Goal: Feedback & Contribution: Contribute content

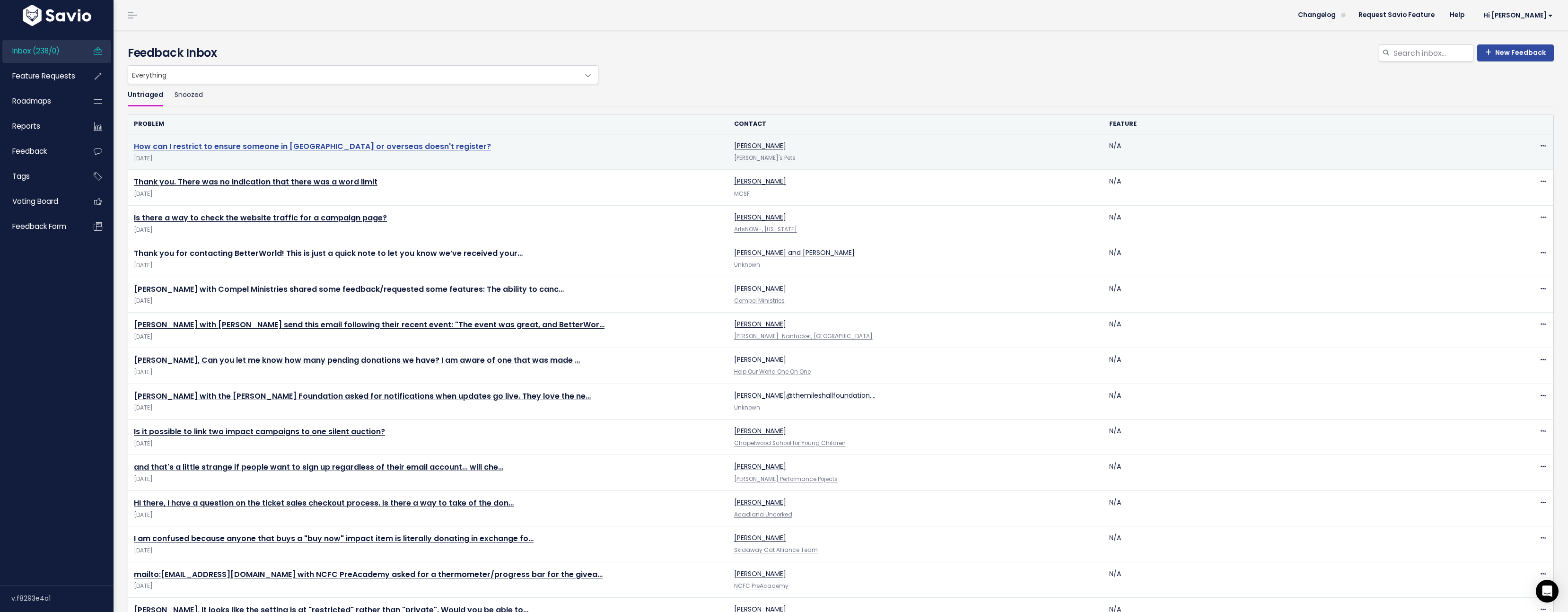
click at [319, 146] on link "How can I restrict to ensure someone in [GEOGRAPHIC_DATA] or overseas doesn't r…" at bounding box center [313, 146] width 357 height 11
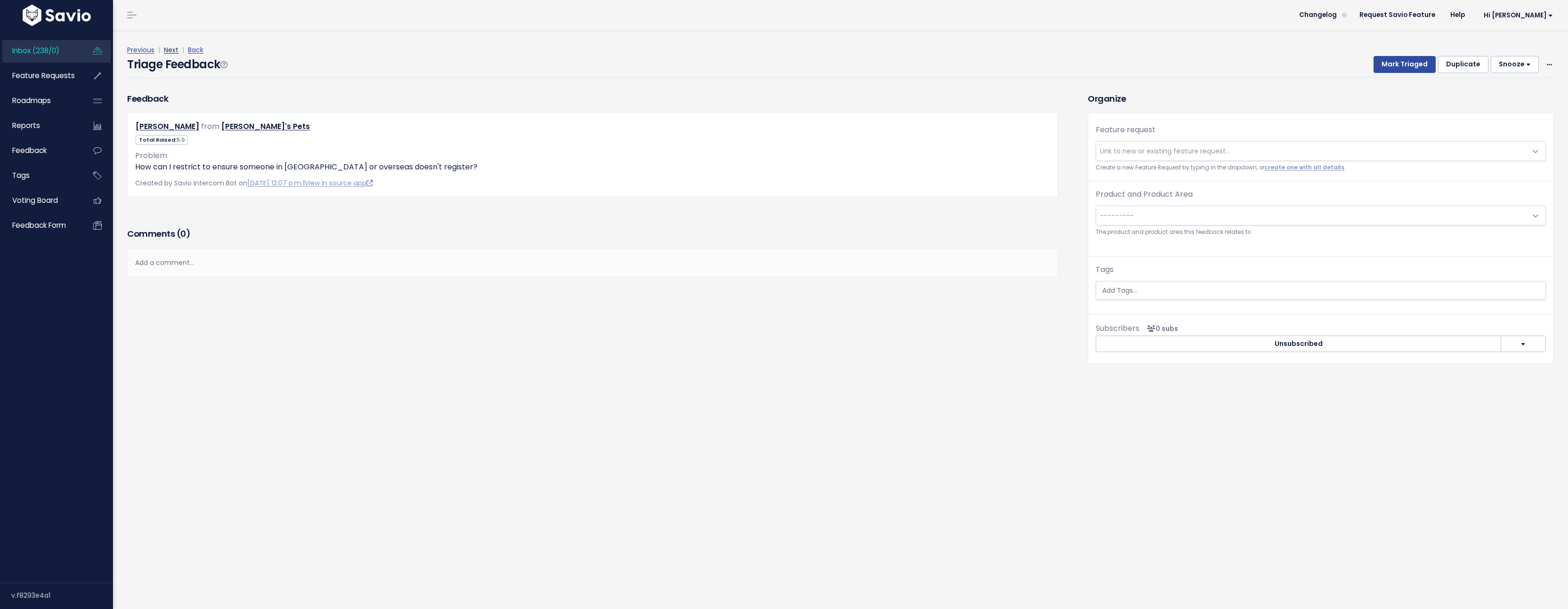
click at [170, 50] on link "Next" at bounding box center [171, 49] width 14 height 9
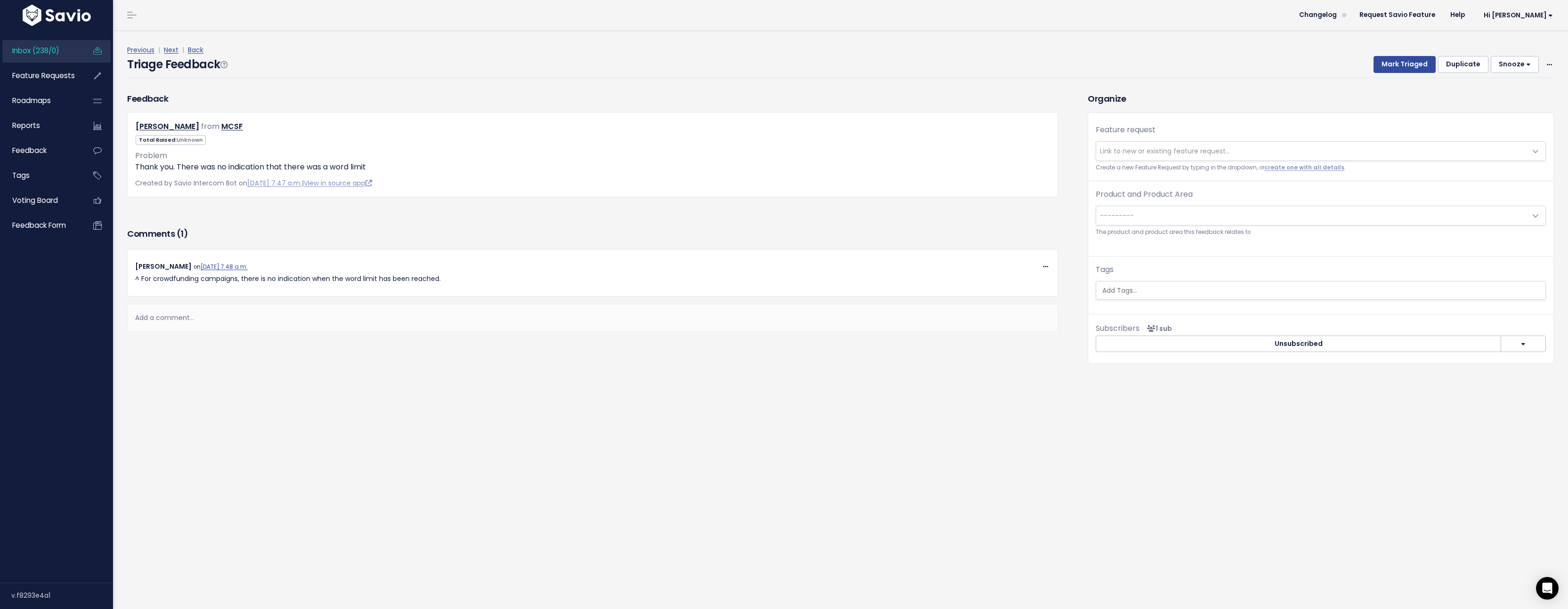
click at [171, 49] on link "Next" at bounding box center [171, 49] width 14 height 9
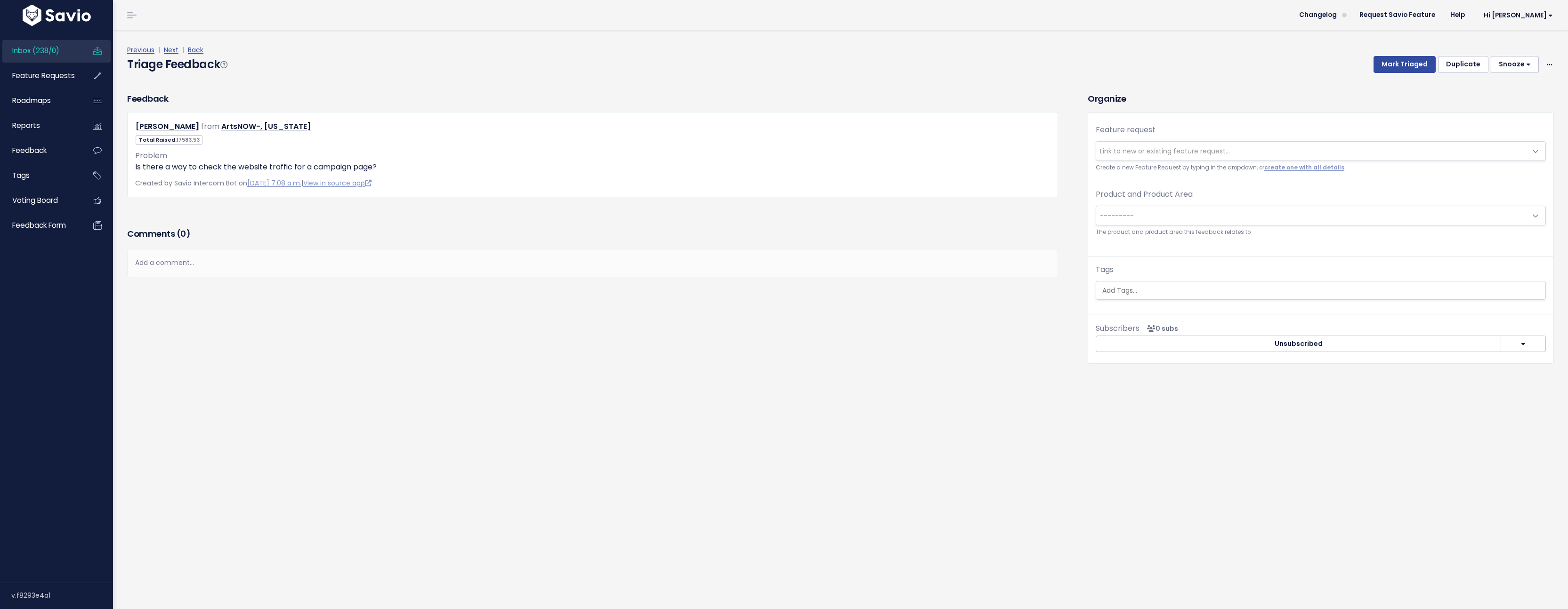
click at [171, 49] on link "Next" at bounding box center [171, 49] width 14 height 9
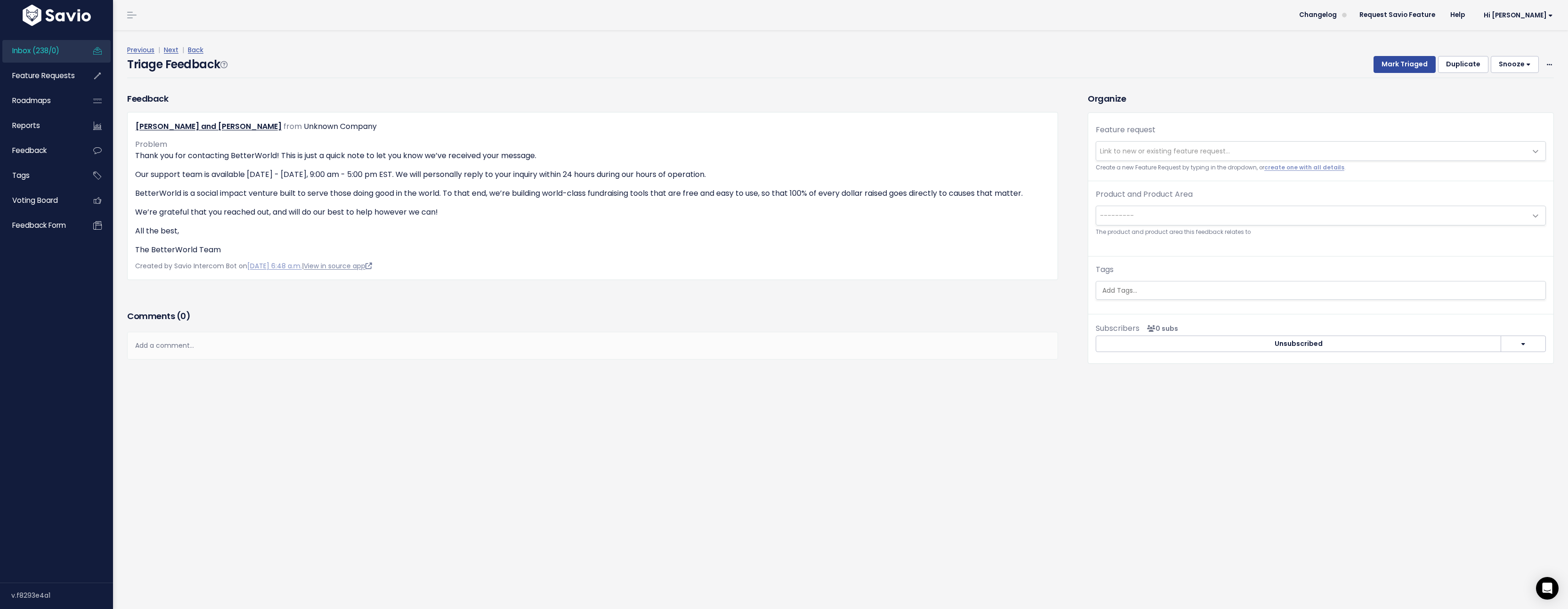
click at [372, 262] on link "View in source app" at bounding box center [337, 265] width 68 height 9
click at [1547, 62] on icon at bounding box center [1550, 64] width 5 height 6
click at [1512, 106] on link "Delete" at bounding box center [1512, 109] width 68 height 18
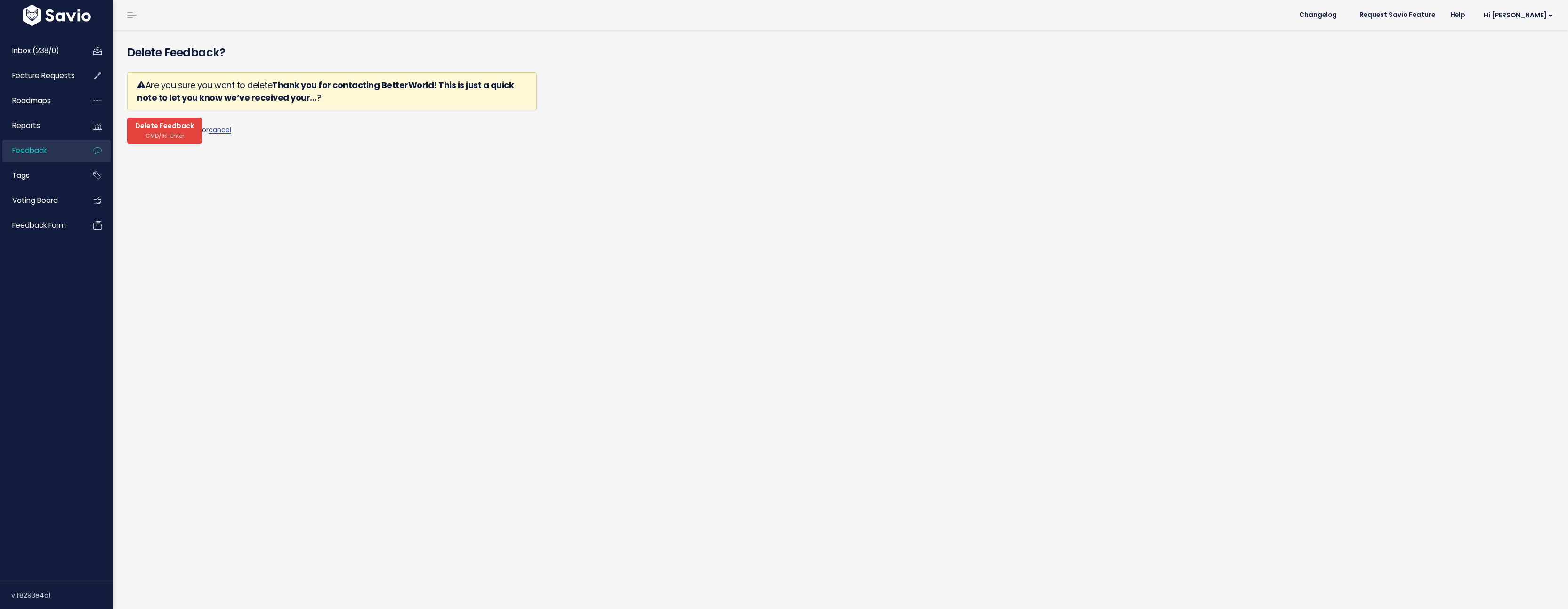
click at [178, 139] on span "CMD/⌘-Enter" at bounding box center [164, 135] width 38 height 7
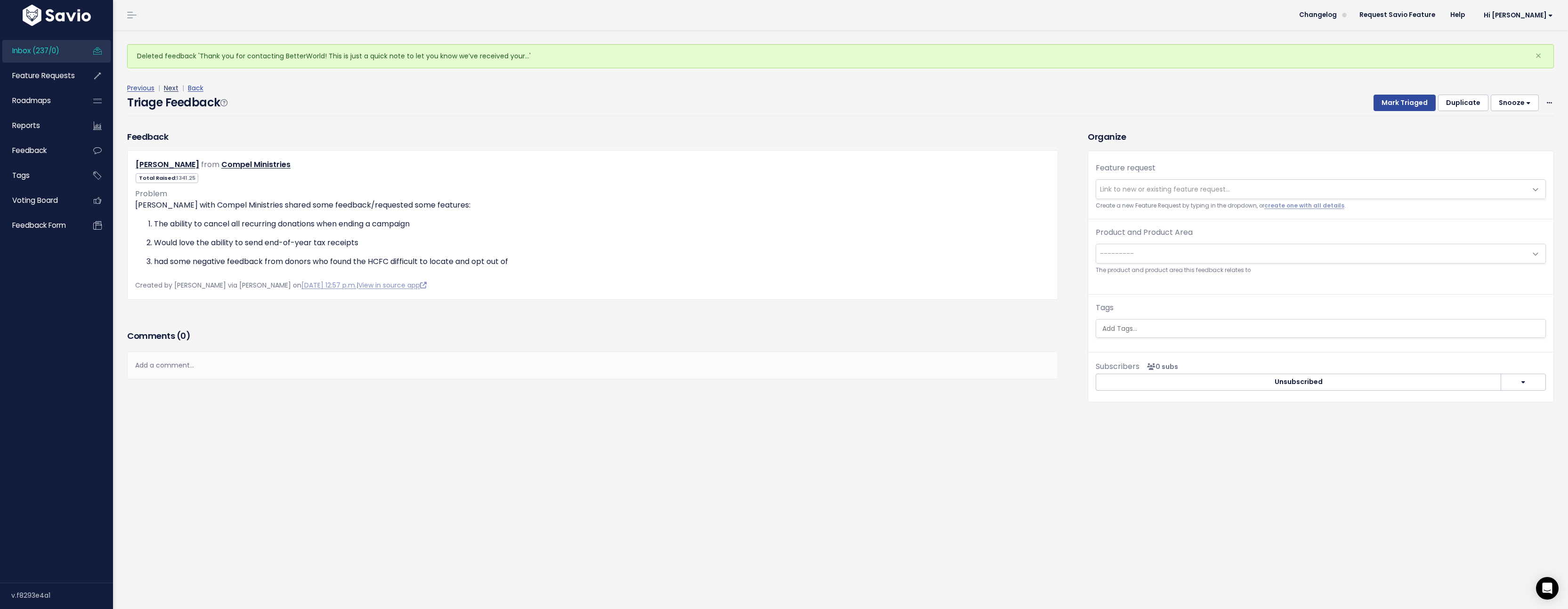
click at [168, 88] on link "Next" at bounding box center [171, 88] width 14 height 9
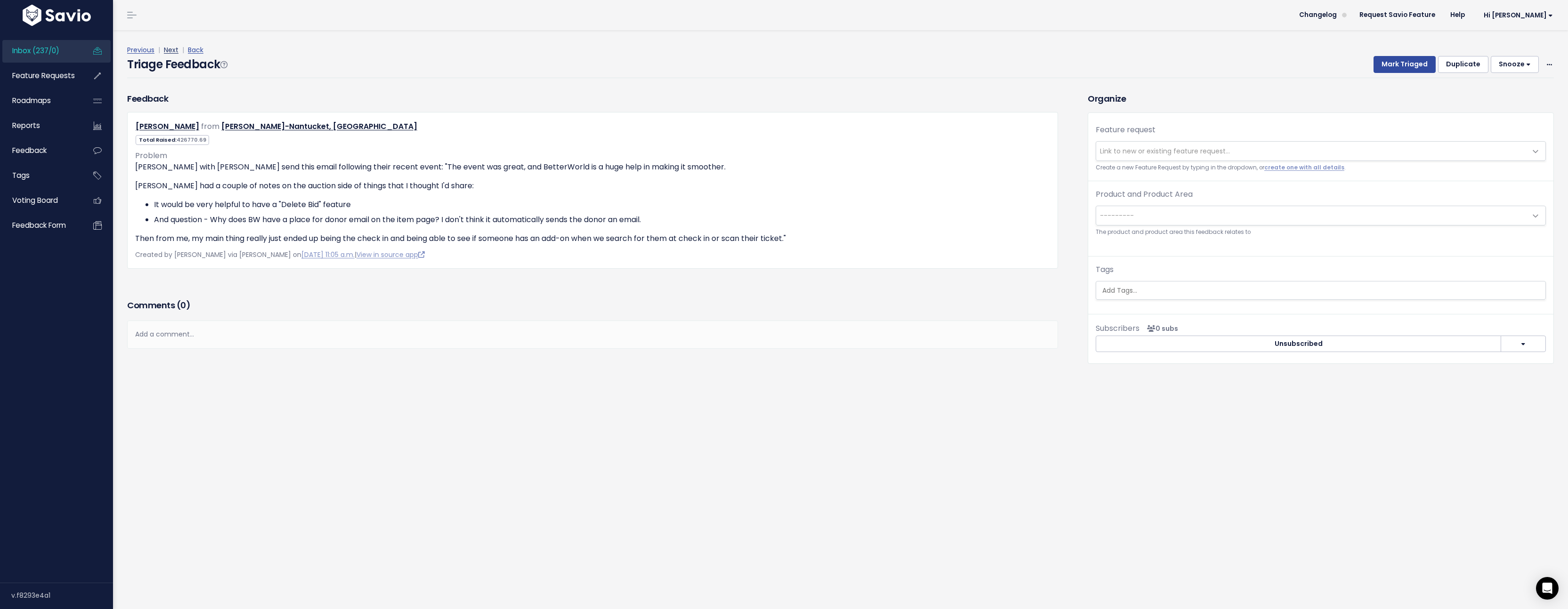
click at [173, 50] on link "Next" at bounding box center [171, 49] width 14 height 9
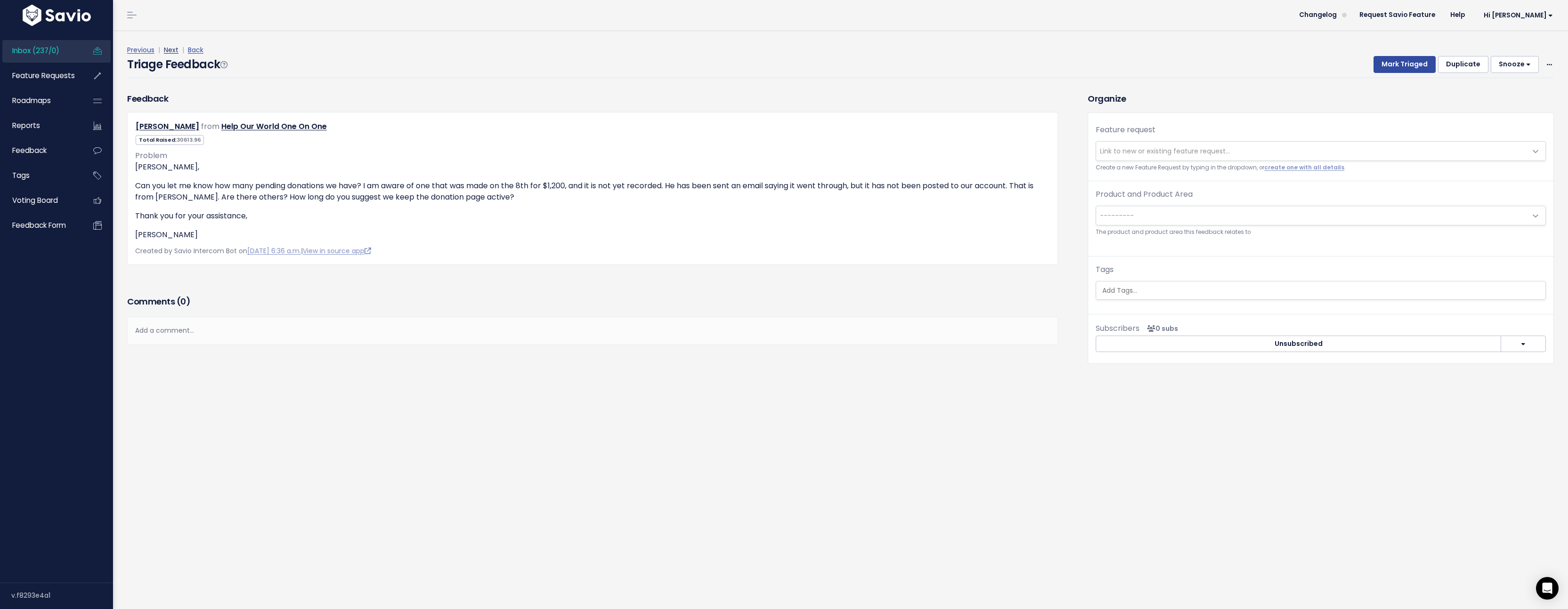
click at [173, 49] on link "Next" at bounding box center [171, 49] width 14 height 9
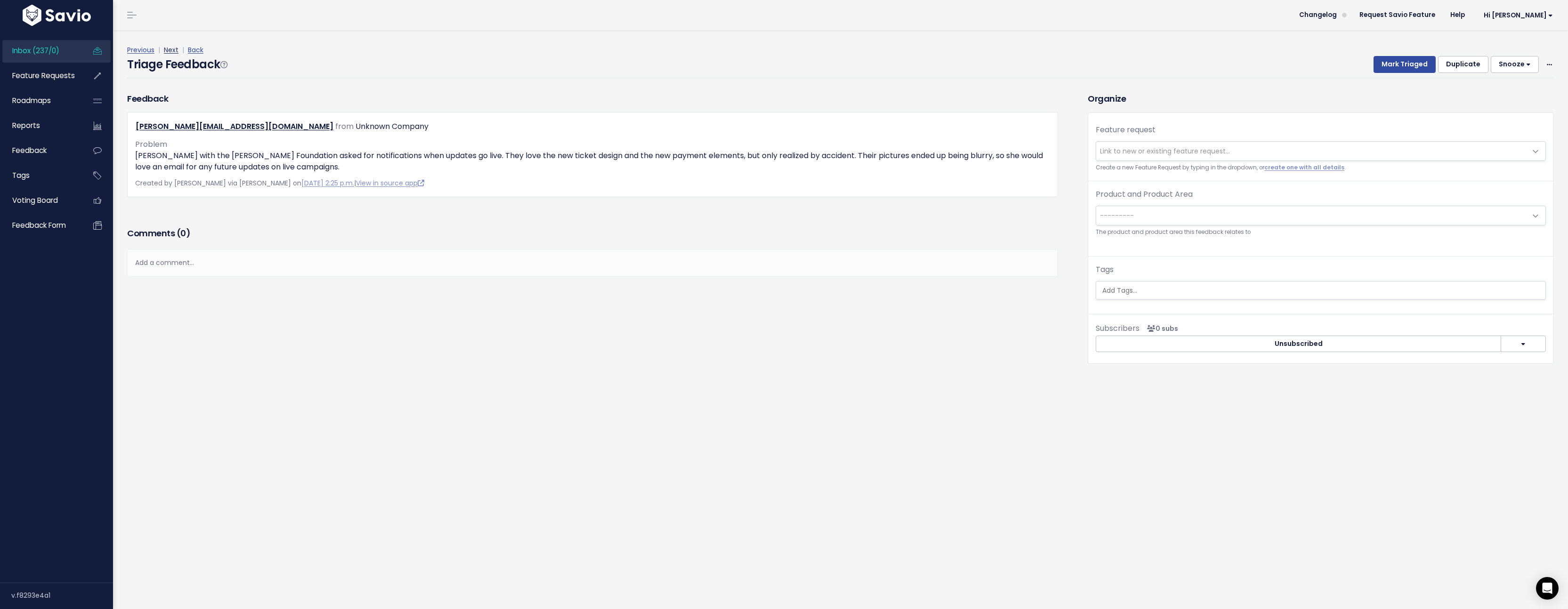
click at [175, 53] on link "Next" at bounding box center [171, 49] width 14 height 9
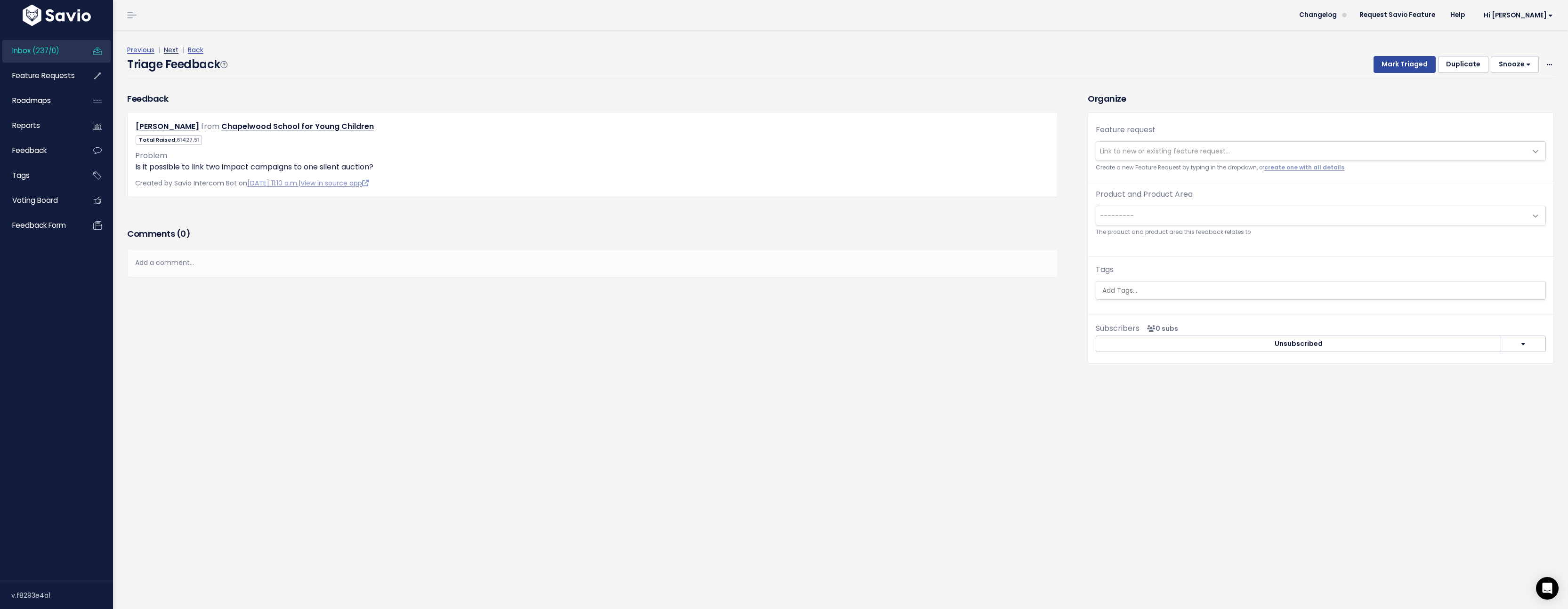
click at [173, 53] on link "Next" at bounding box center [171, 49] width 14 height 9
click at [372, 183] on link "View in source app" at bounding box center [337, 183] width 68 height 9
click at [1287, 169] on link "create one with all details" at bounding box center [1304, 168] width 80 height 8
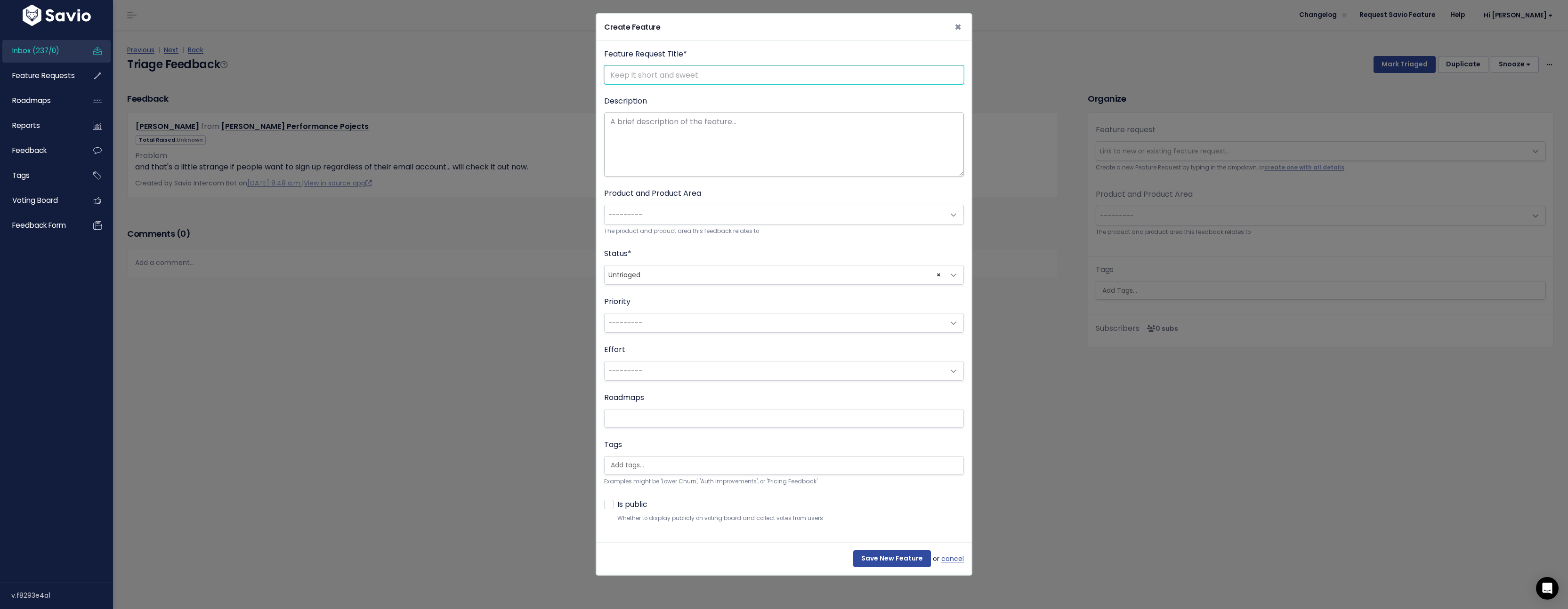
paste input "Request demo form not accepting some email addresses"
click at [729, 135] on textarea "Description" at bounding box center [784, 144] width 360 height 64
click at [621, 75] on input "Request demo form not accepting some email addresses" at bounding box center [784, 75] width 360 height 19
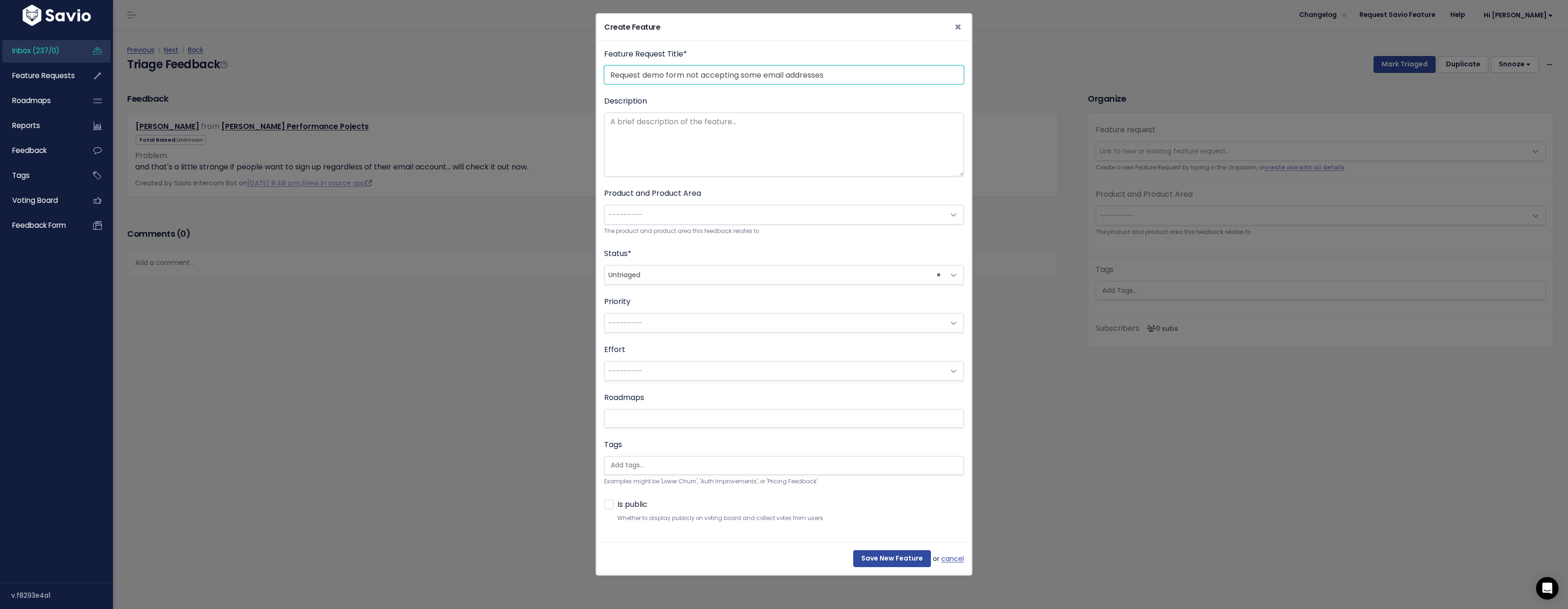
click at [619, 72] on input "Request demo form not accepting some email addresses" at bounding box center [784, 75] width 360 height 19
click at [799, 75] on input "Change request form to accept email addresses" at bounding box center [784, 75] width 360 height 19
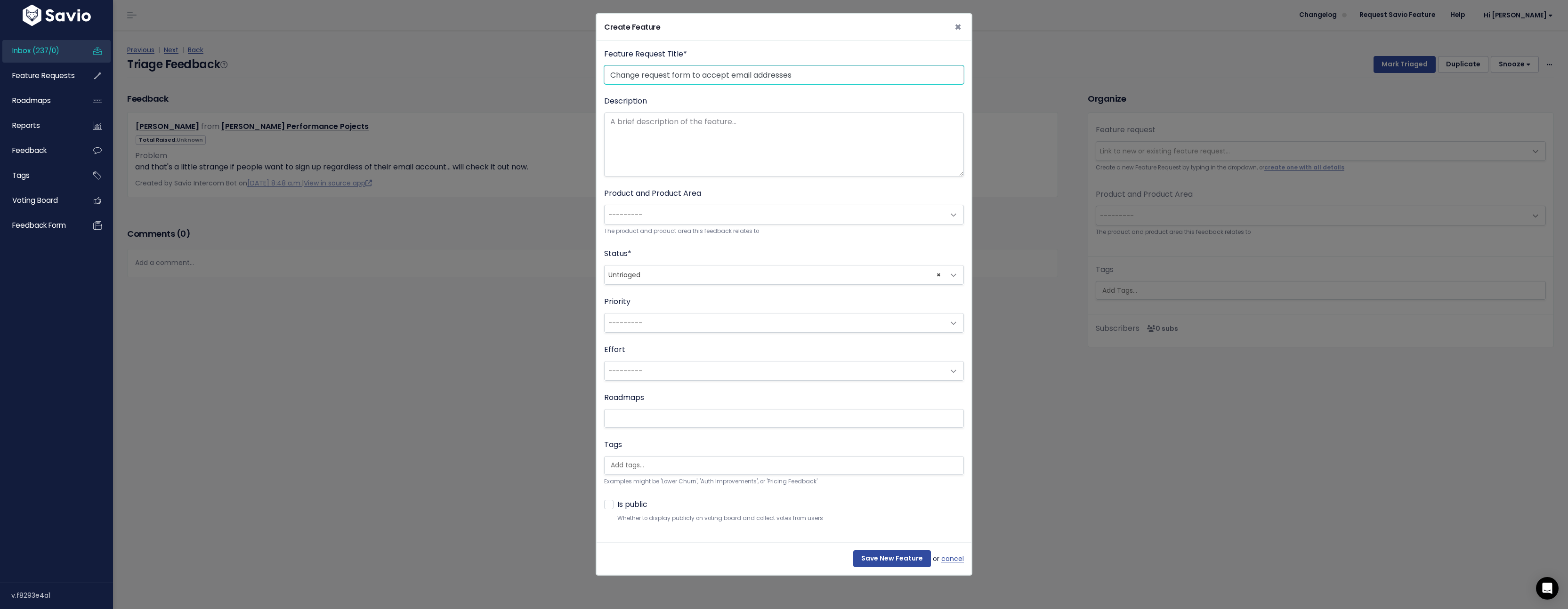
click at [799, 75] on input "Change request form to accept email addresses" at bounding box center [784, 75] width 360 height 19
click at [798, 73] on input "Change request form to accept email addresses" at bounding box center [784, 75] width 360 height 19
drag, startPoint x: 822, startPoint y: 73, endPoint x: 697, endPoint y: 76, distance: 125.0
click at [697, 76] on input "Change request form to accept email addresses" at bounding box center [784, 75] width 360 height 19
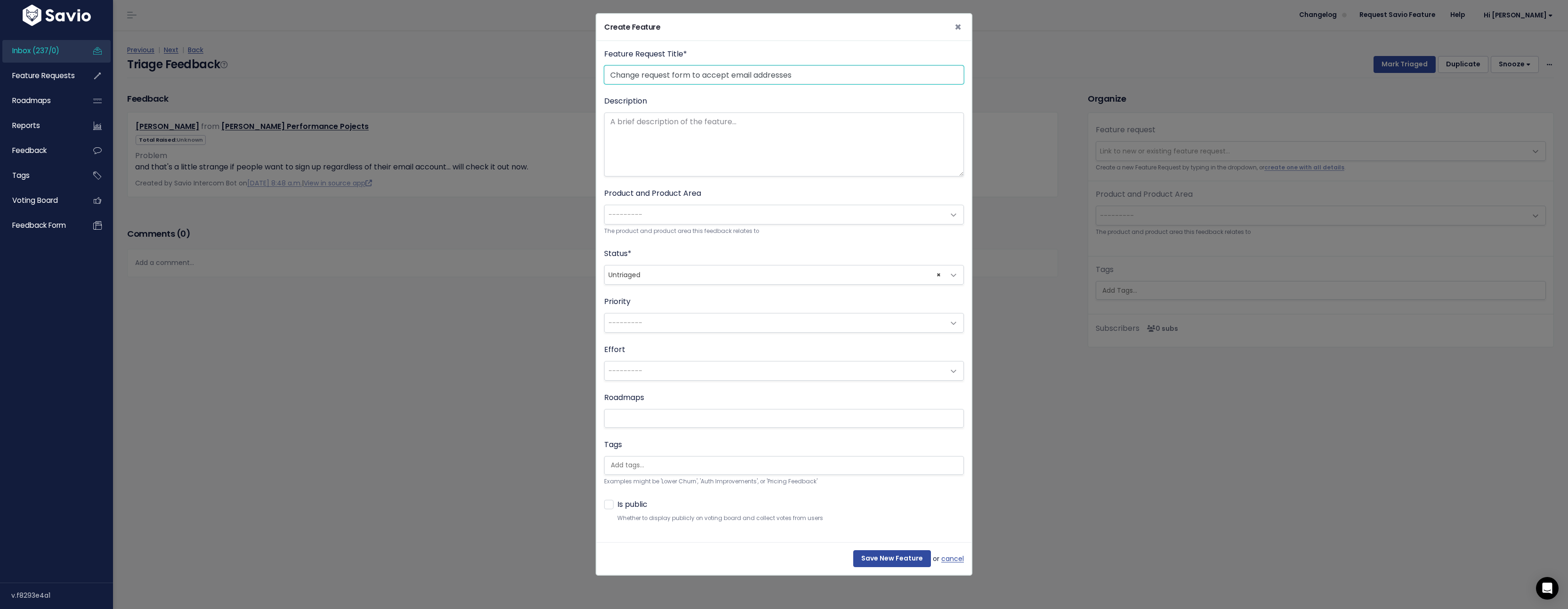
drag, startPoint x: 693, startPoint y: 74, endPoint x: 934, endPoint y: 75, distance: 241.0
click at [934, 75] on input "Change request form to accept email addresses" at bounding box center [784, 75] width 360 height 19
type input "Change request form email address acceptance or error message"
click at [844, 115] on textarea "Description" at bounding box center [784, 144] width 360 height 64
click at [673, 139] on textarea "Description" at bounding box center [784, 144] width 360 height 64
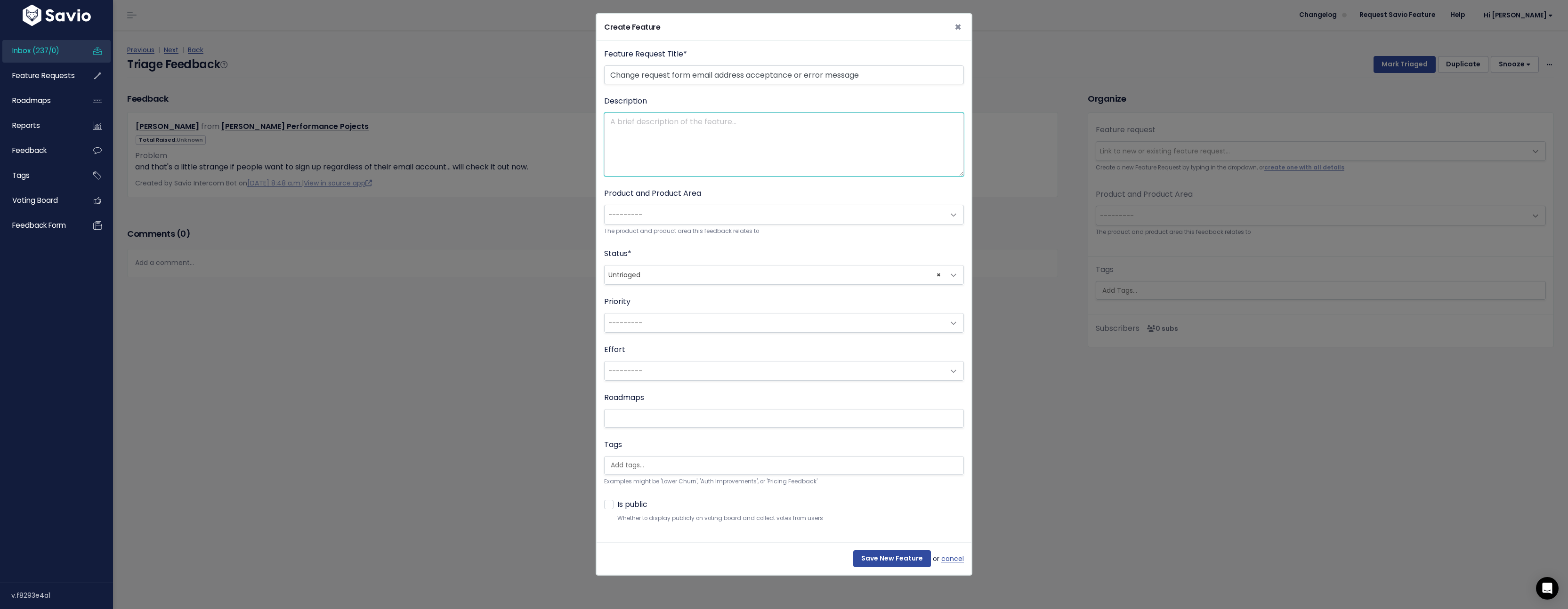
paste textarea "Entering an email address from gmail, yahoo, icloud, etc. stops user from submi…"
type textarea "Entering an email address from gmail, yahoo, icloud, etc. stops user from submi…"
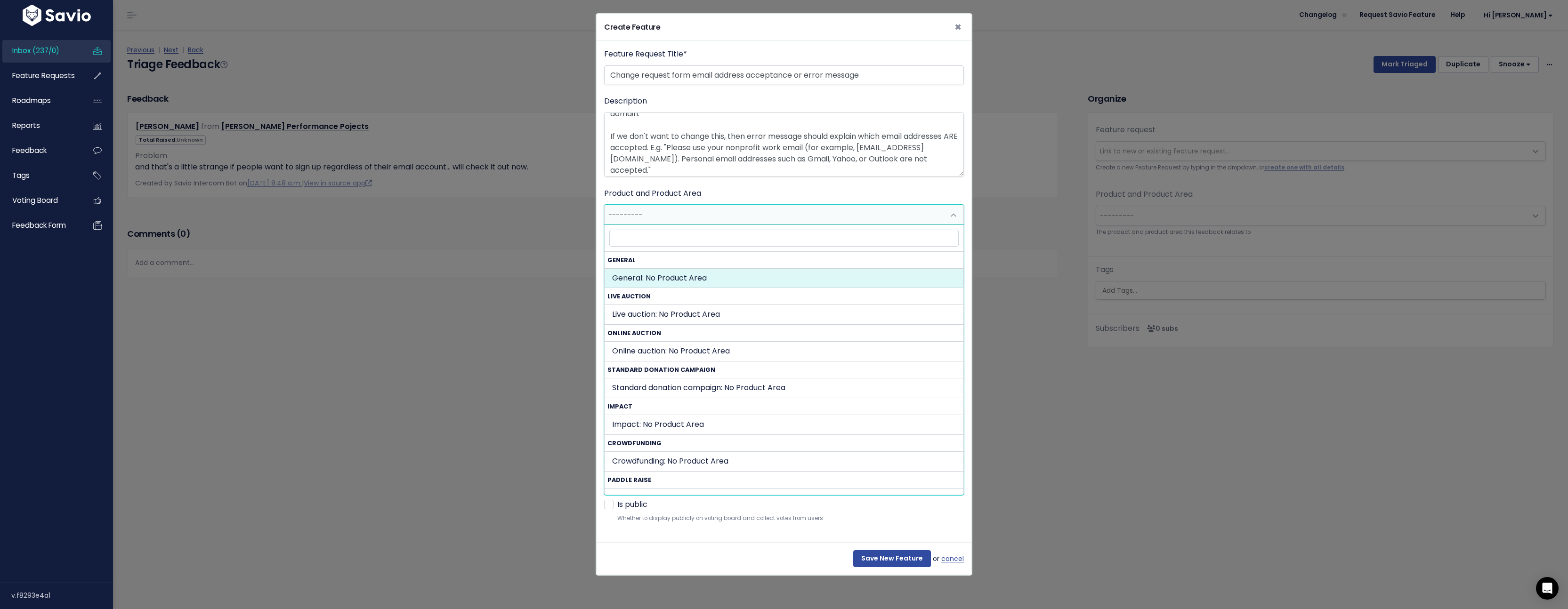
click at [676, 214] on span "---------" at bounding box center [775, 214] width 340 height 19
select select "GENERAL:"
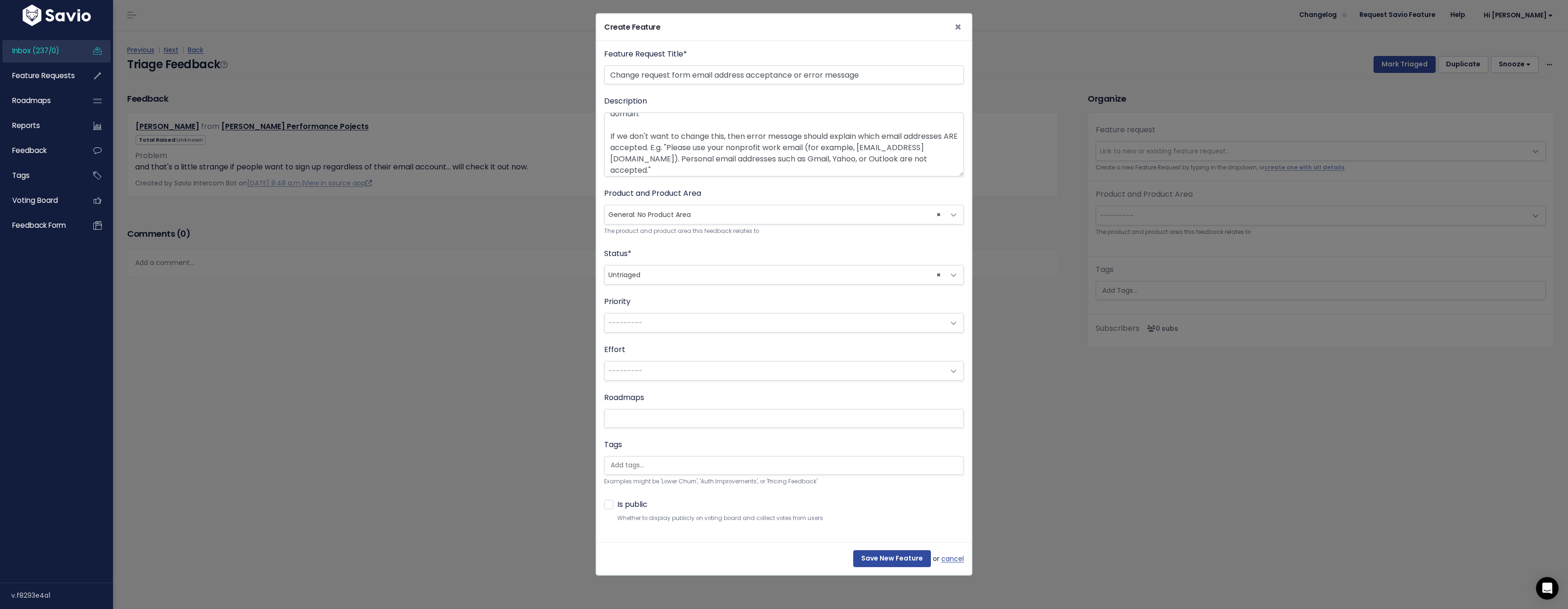
click at [683, 278] on span "× Untriaged" at bounding box center [775, 275] width 340 height 19
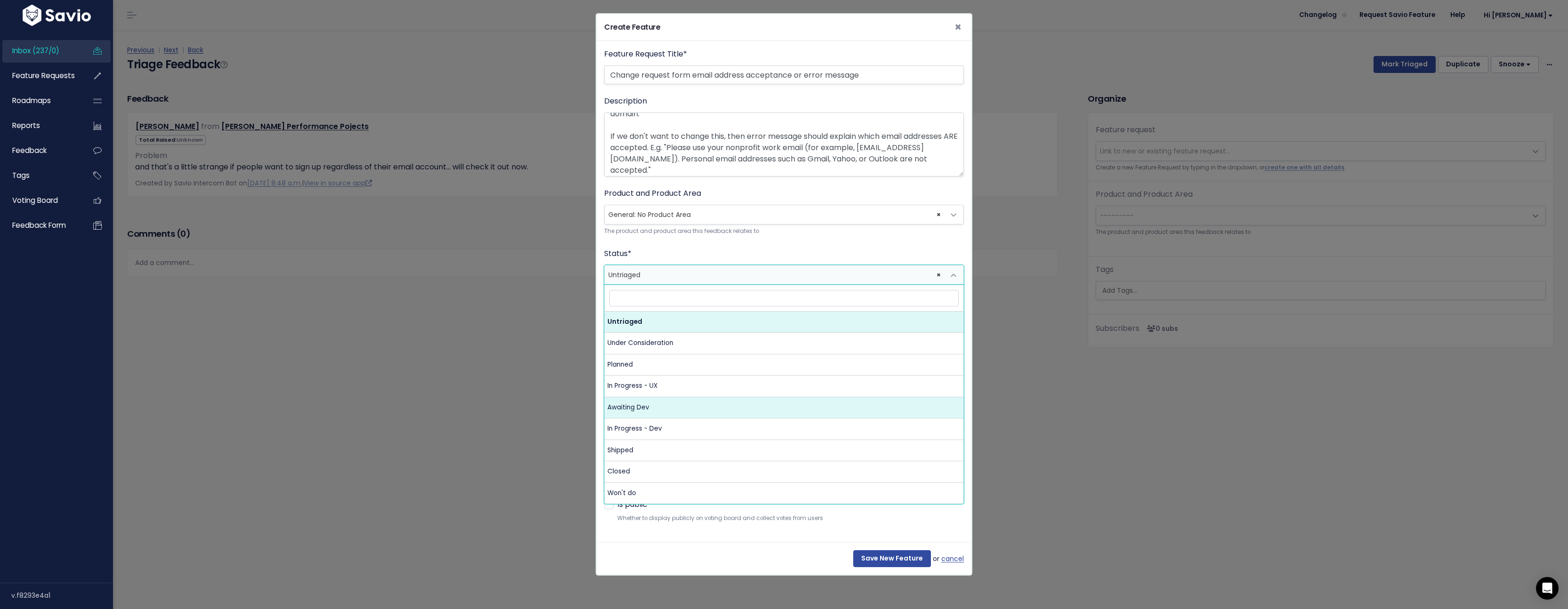
select select "AWAITING_DEV"
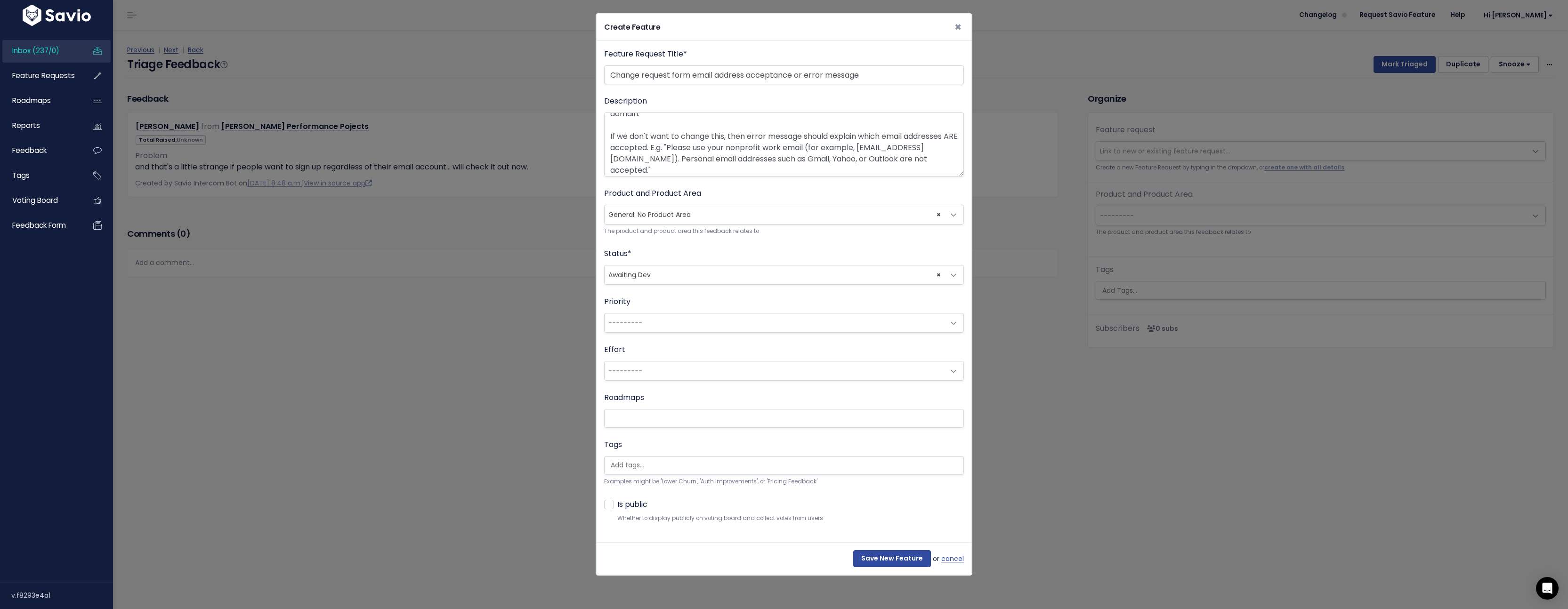
click at [681, 325] on span "---------" at bounding box center [775, 323] width 340 height 19
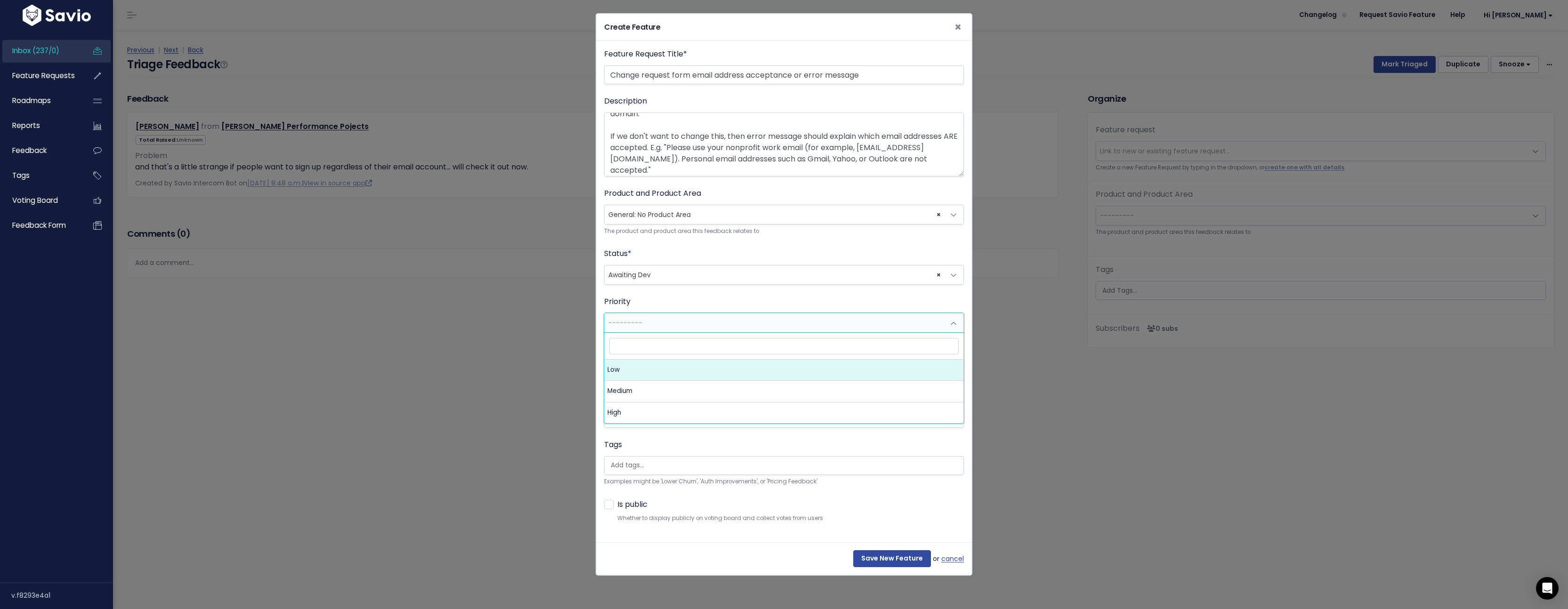
click at [679, 319] on span "---------" at bounding box center [775, 323] width 340 height 19
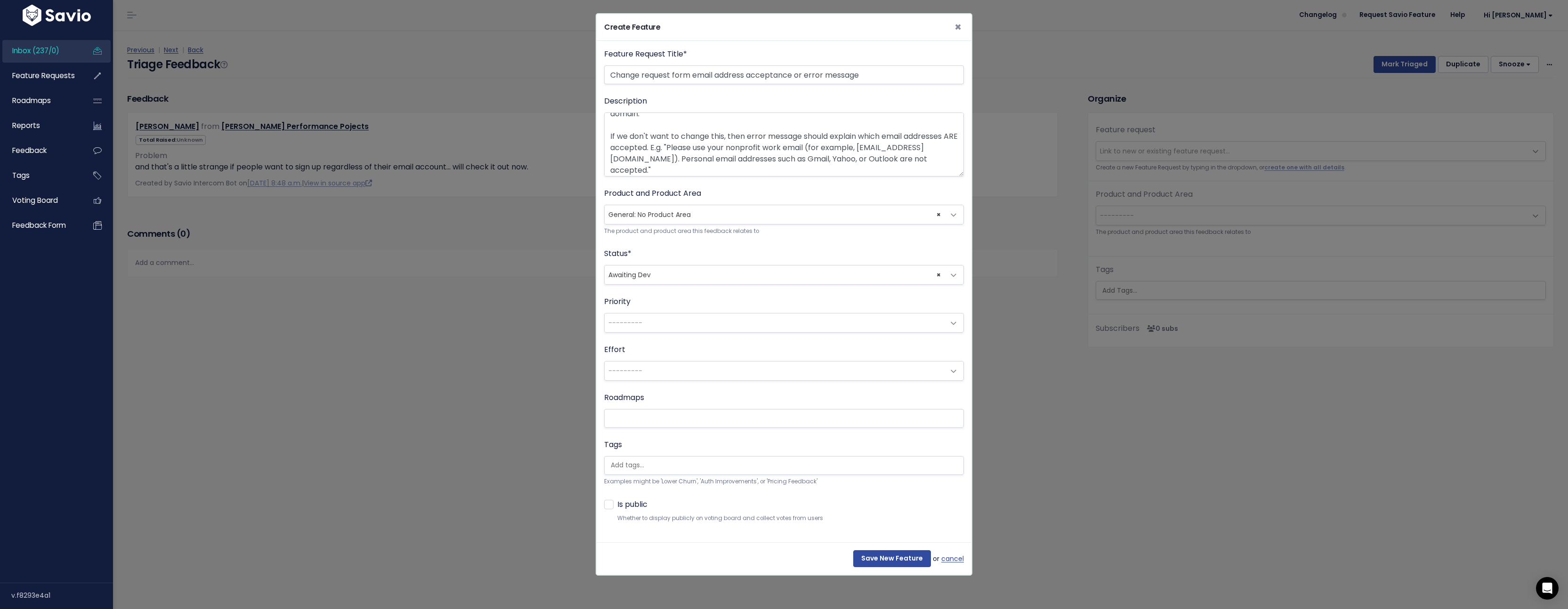
click at [680, 324] on span "---------" at bounding box center [775, 323] width 340 height 19
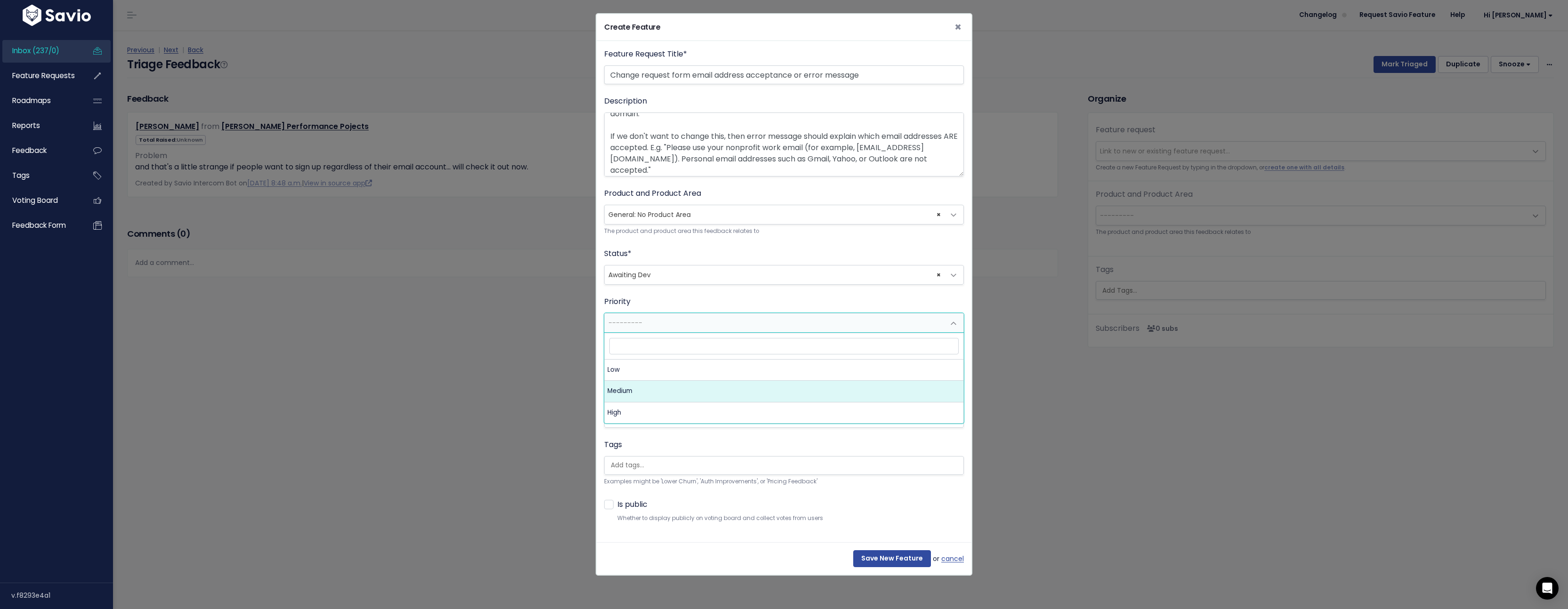
select select "2_MEDIUM"
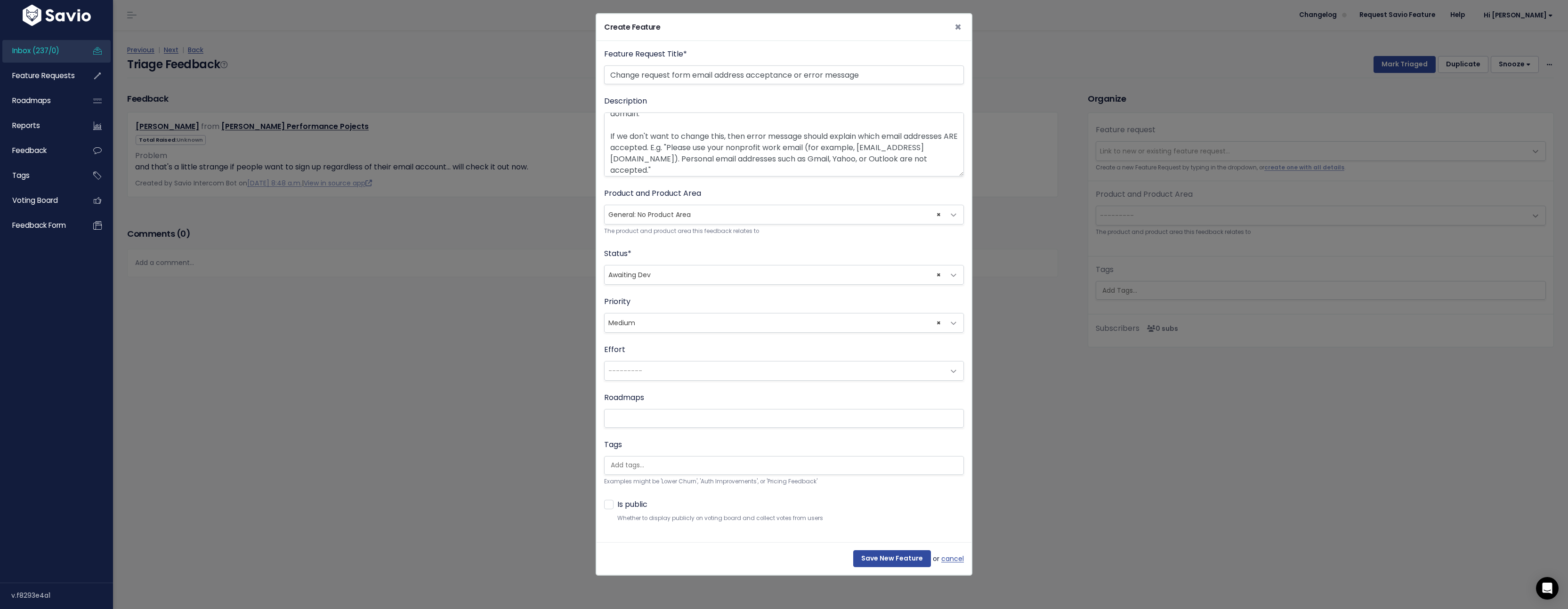
scroll to position [0, 3]
click at [658, 458] on ul at bounding box center [784, 465] width 359 height 18
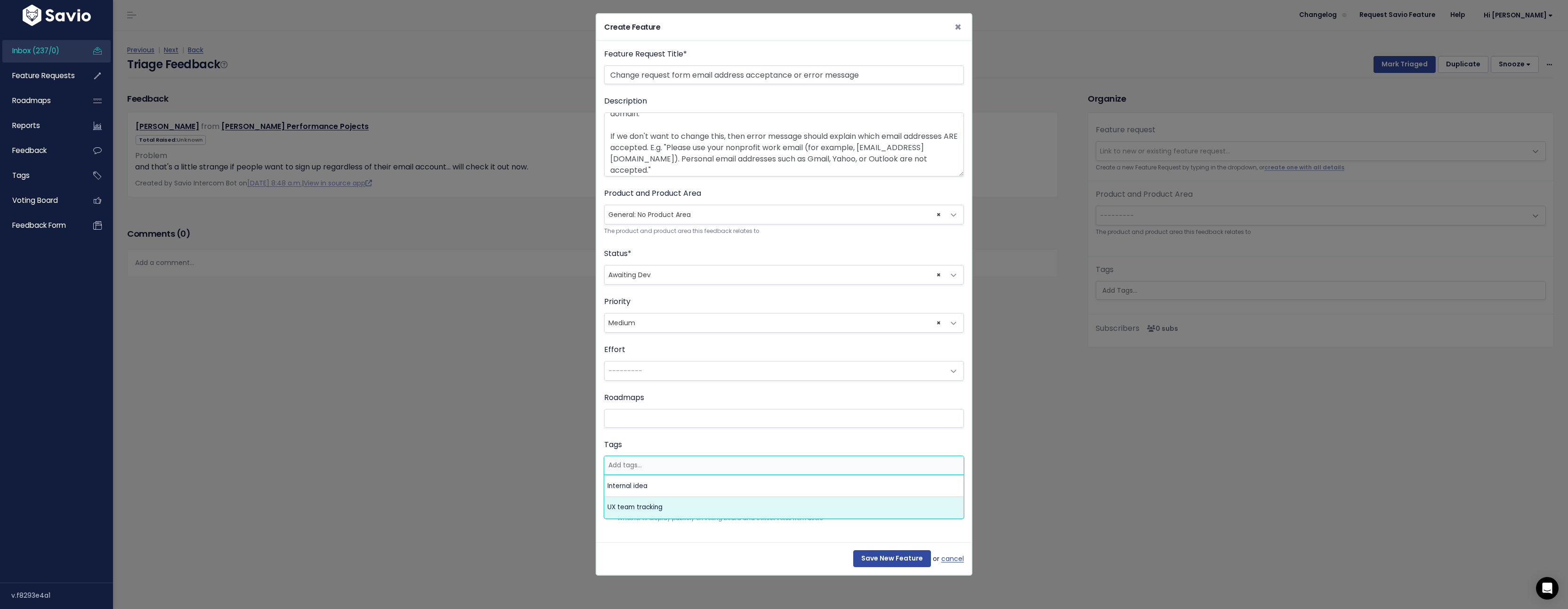
select select "13789"
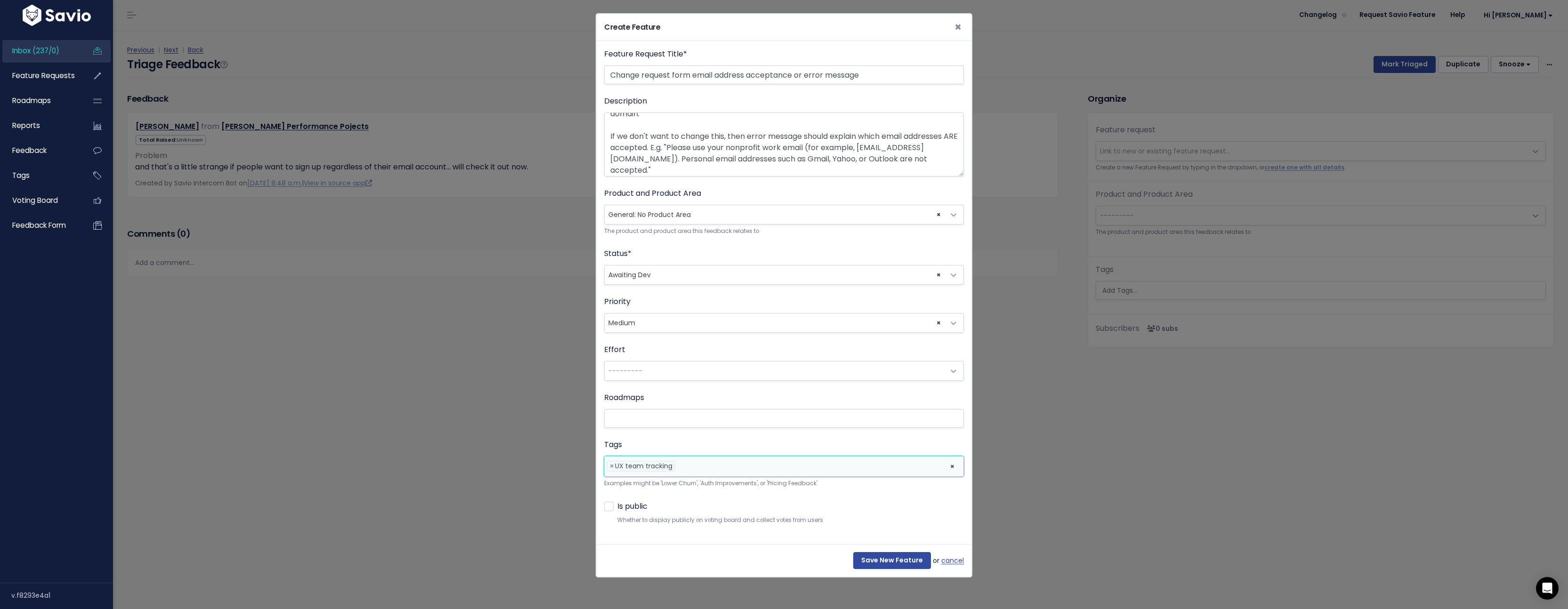
scroll to position [0, 0]
click at [892, 557] on input "Save New Feature" at bounding box center [892, 560] width 77 height 17
select select "64058"
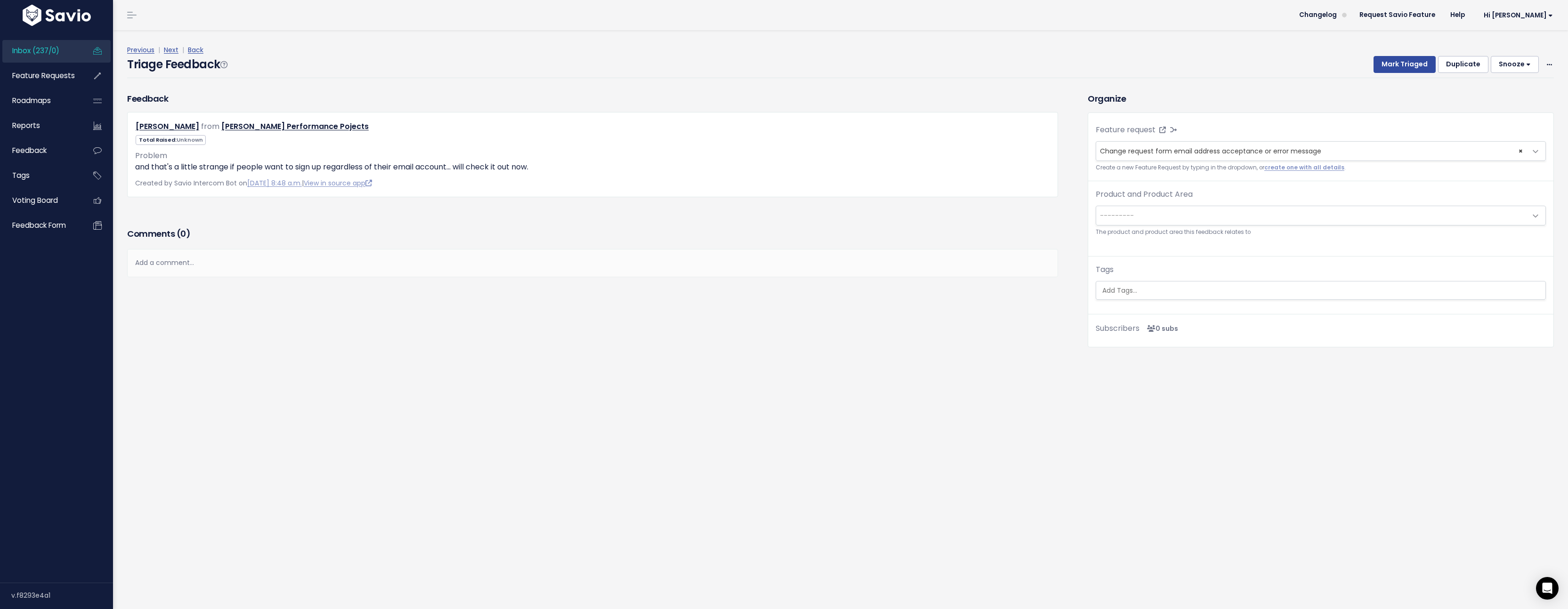
click at [1155, 206] on span "---------" at bounding box center [1321, 215] width 450 height 20
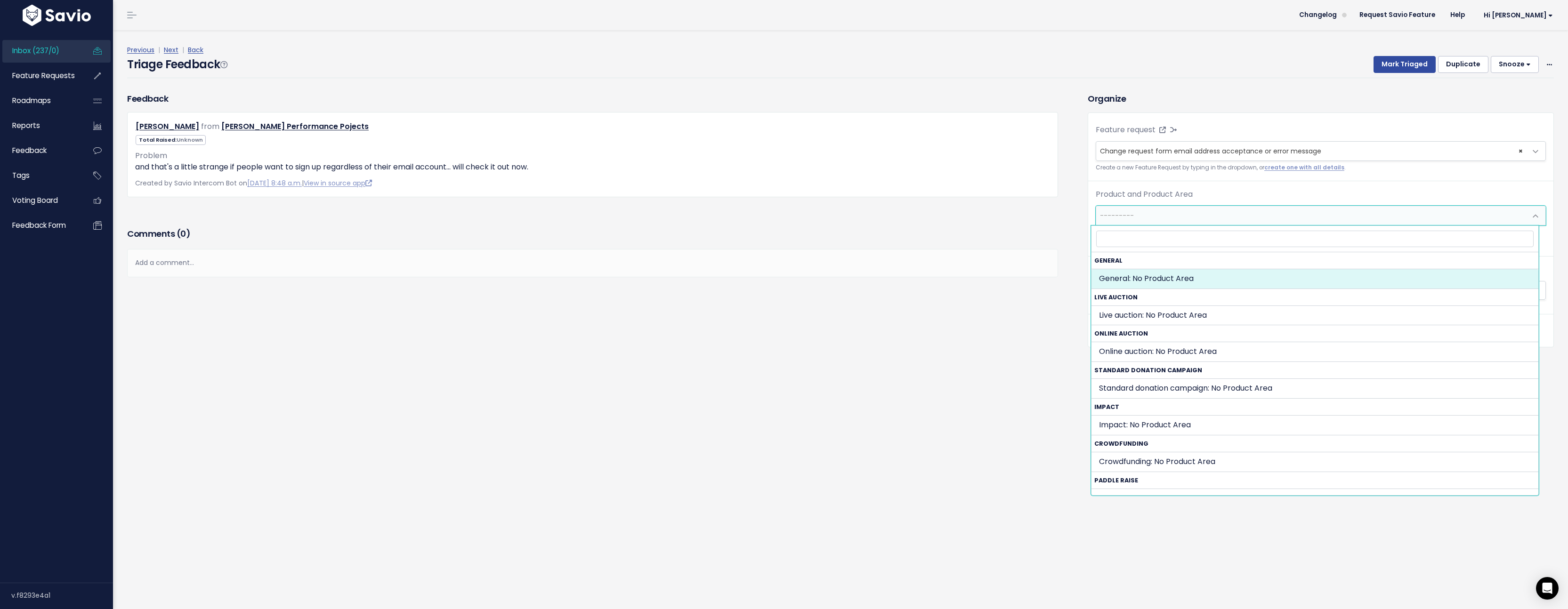
select select "GENERAL:"
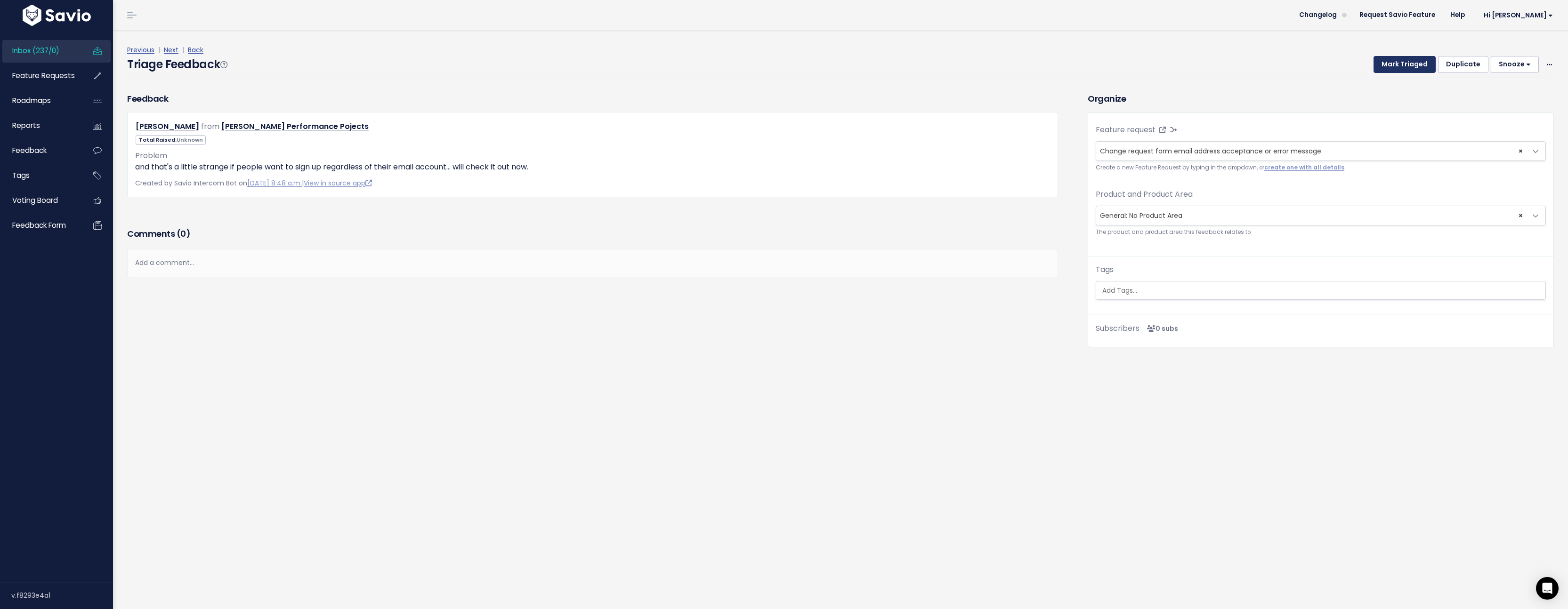
click at [1403, 64] on button "Mark Triaged" at bounding box center [1405, 64] width 62 height 17
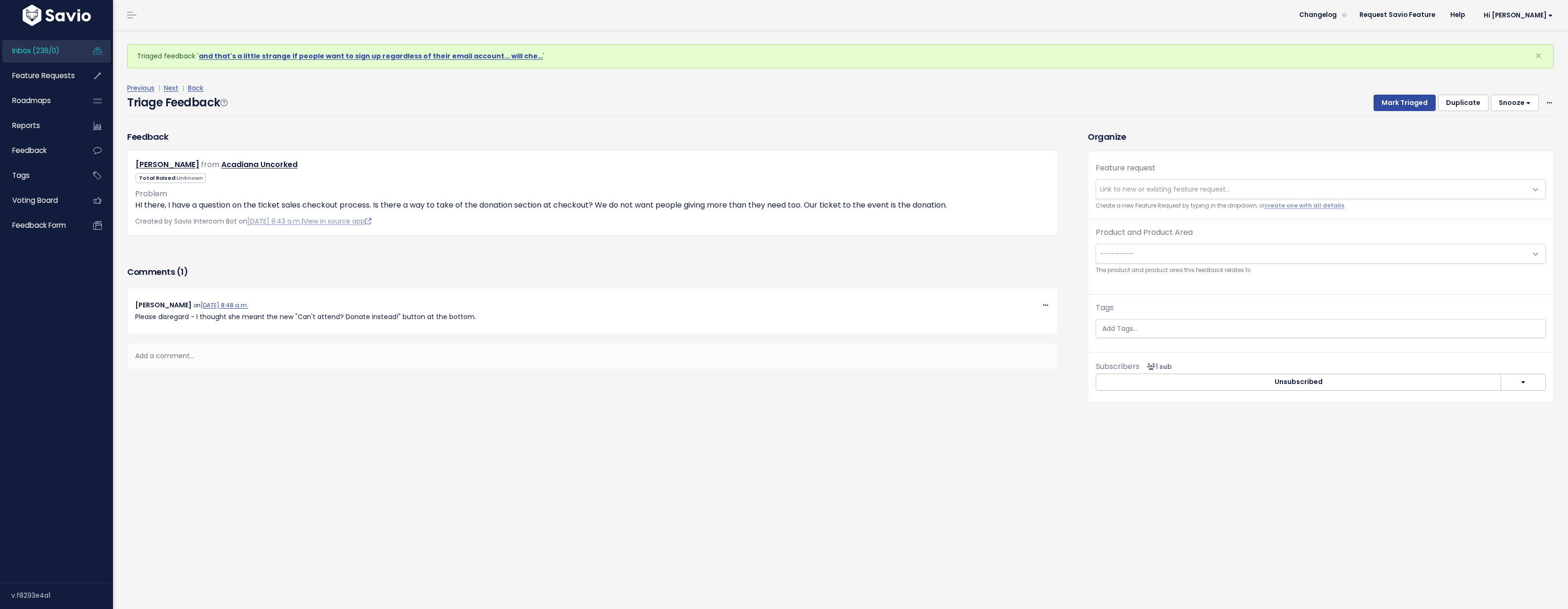
click at [178, 85] on div "Previous | Next | Back" at bounding box center [840, 88] width 1427 height 12
click at [169, 87] on link "Next" at bounding box center [171, 88] width 14 height 9
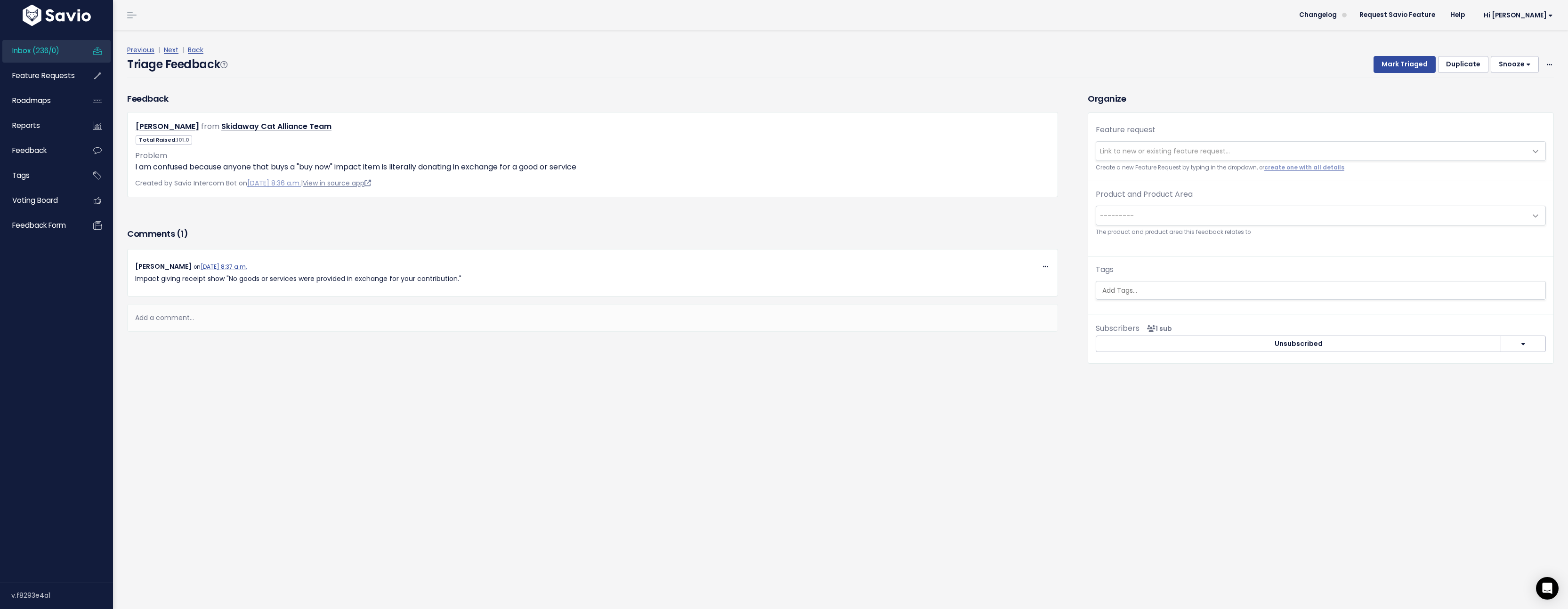
click at [371, 185] on link "View in source app" at bounding box center [337, 183] width 68 height 9
click at [175, 49] on link "Next" at bounding box center [171, 49] width 14 height 9
click at [176, 53] on link "Next" at bounding box center [171, 49] width 14 height 9
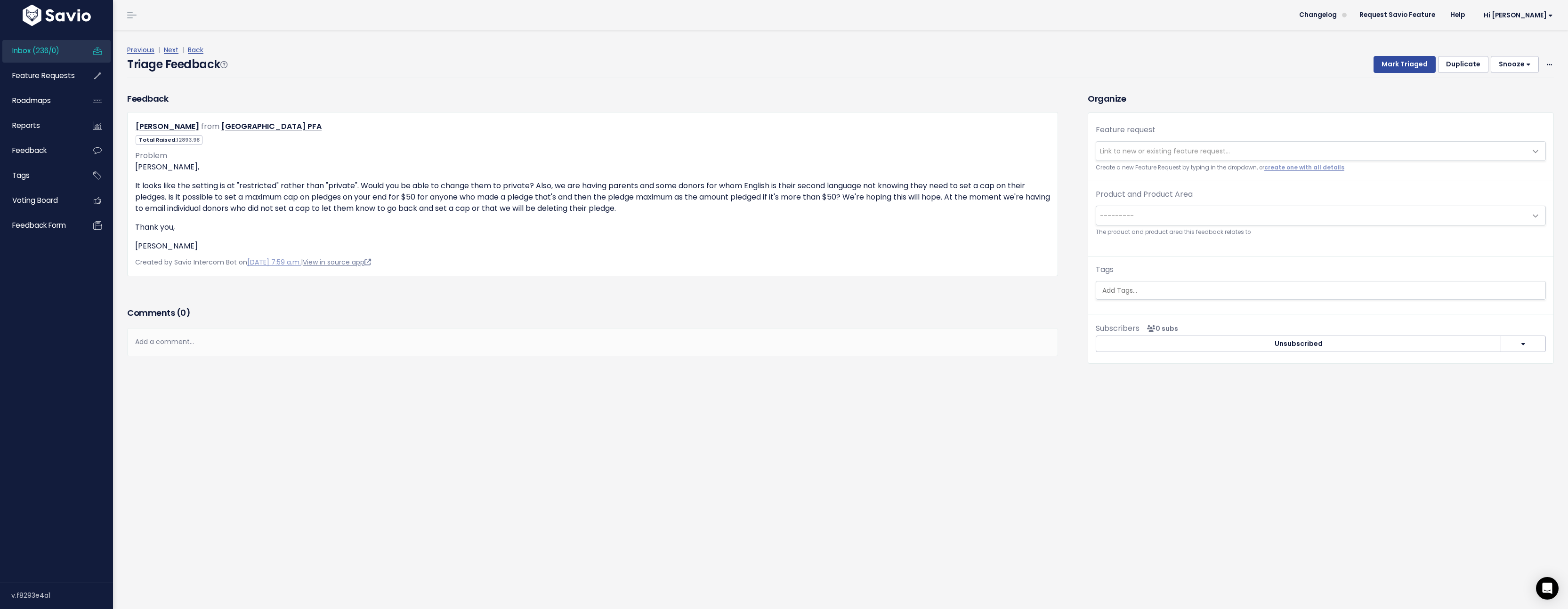
click at [371, 264] on link "View in source app" at bounding box center [337, 262] width 68 height 9
click at [76, 74] on link "Feature Requests" at bounding box center [40, 75] width 76 height 21
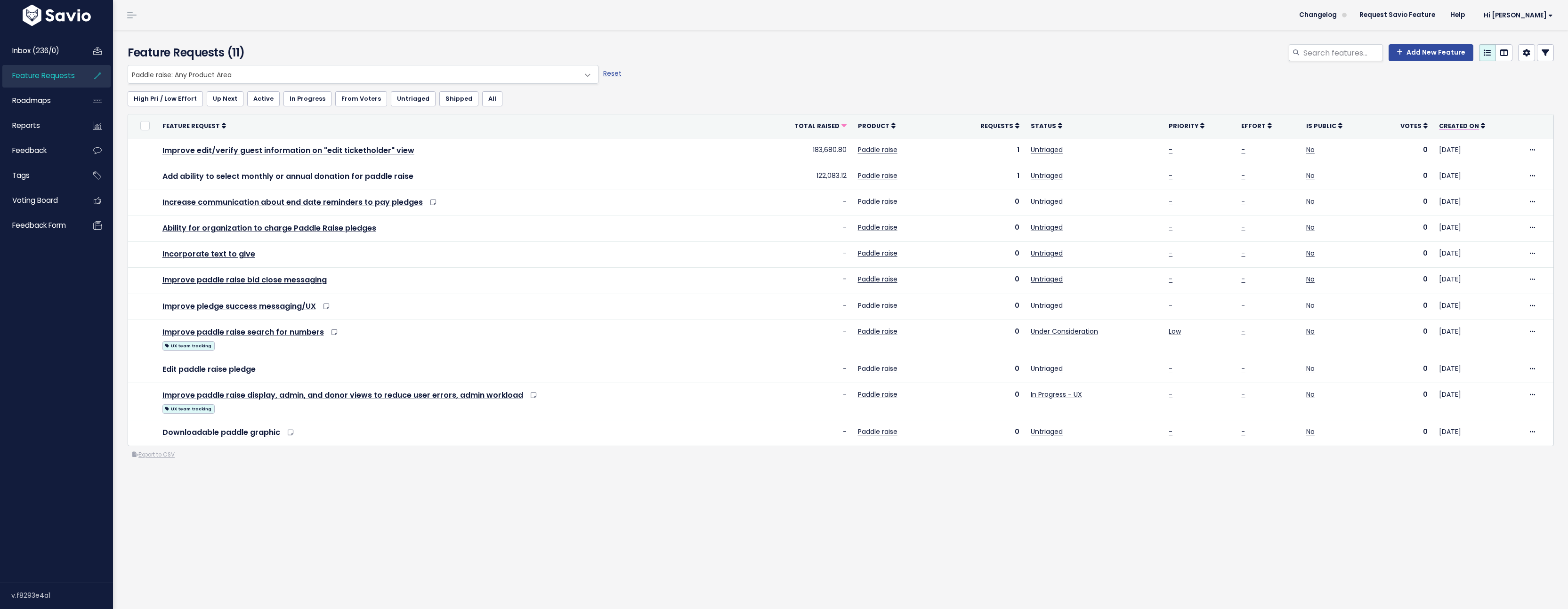
click at [1442, 127] on span "Created On" at bounding box center [1459, 126] width 40 height 8
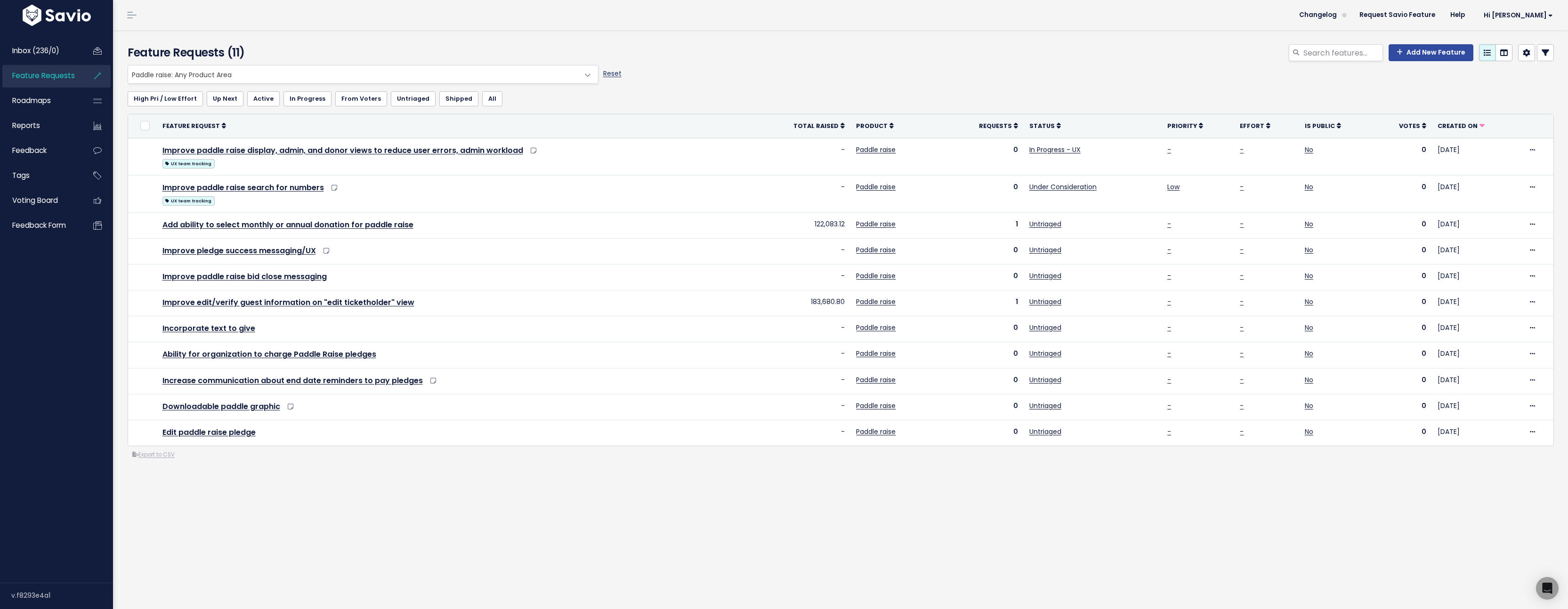
click at [613, 77] on link "Reset" at bounding box center [612, 74] width 18 height 9
select select ":"
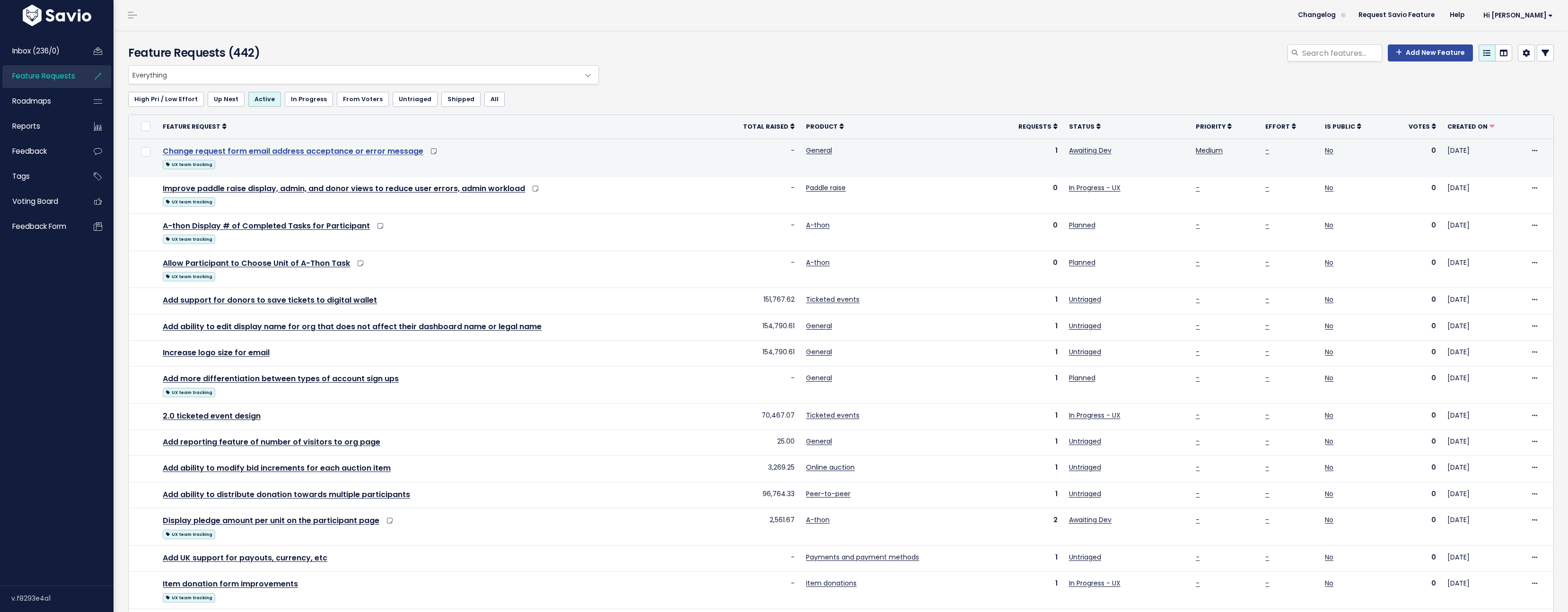
click at [371, 151] on link "Change request form email address acceptance or error message" at bounding box center [293, 151] width 261 height 11
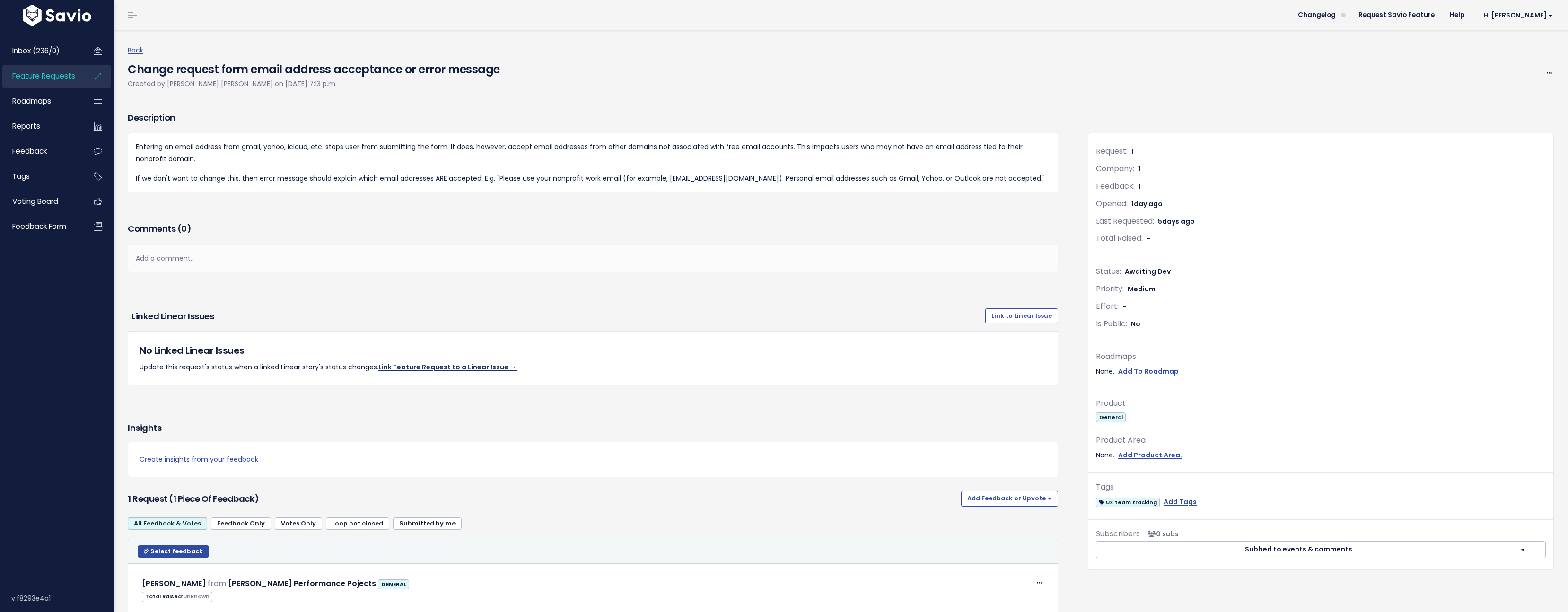
click at [462, 367] on link "Link Feature Request to a Linear Issue →" at bounding box center [447, 367] width 138 height 9
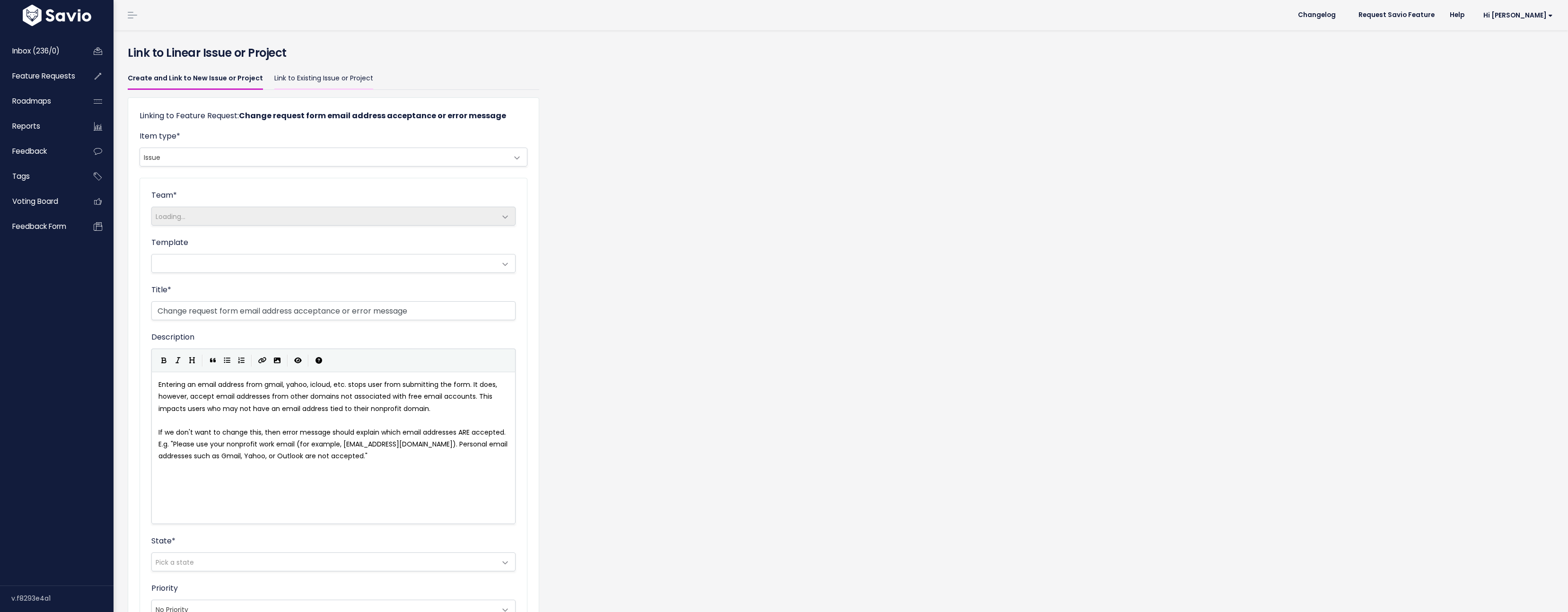
click at [314, 75] on link "Link to Existing Issue or Project" at bounding box center [323, 78] width 99 height 22
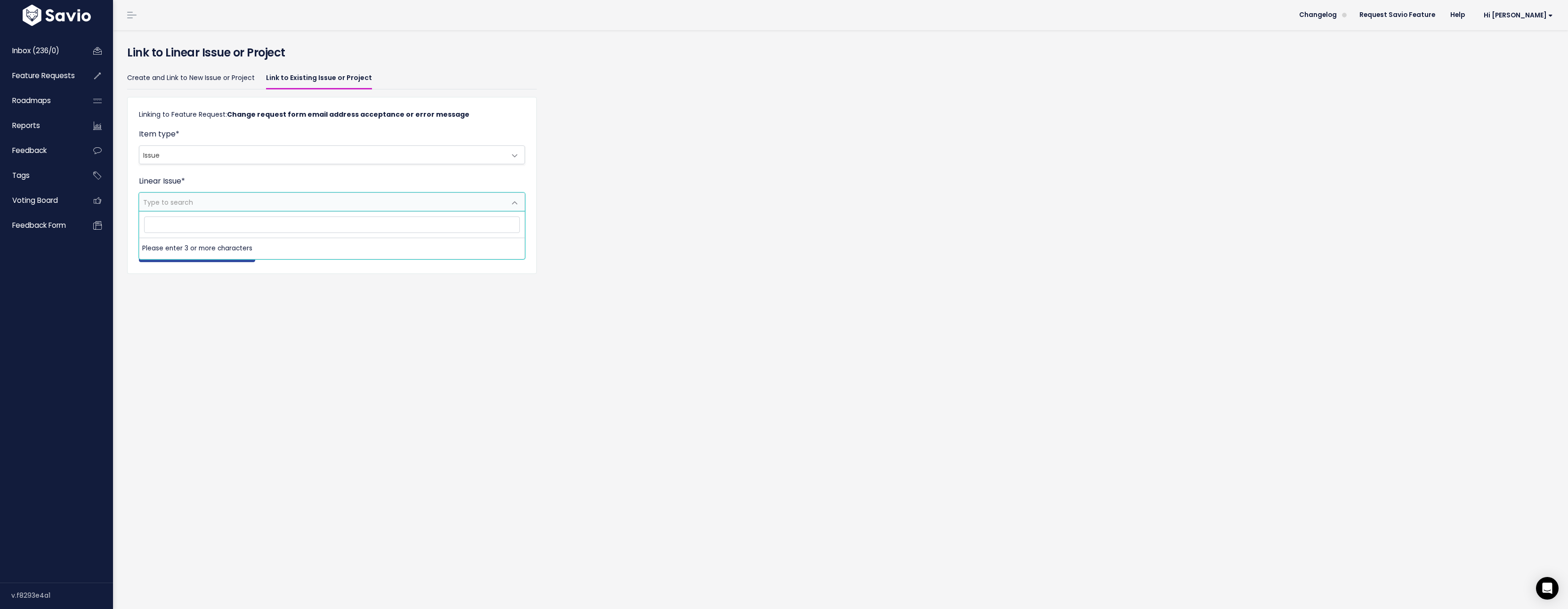
click at [232, 200] on span "Type to search" at bounding box center [322, 202] width 367 height 18
type input "2254"
select select "1c99b8fe-7666-479c-a432-305abaeffc97"
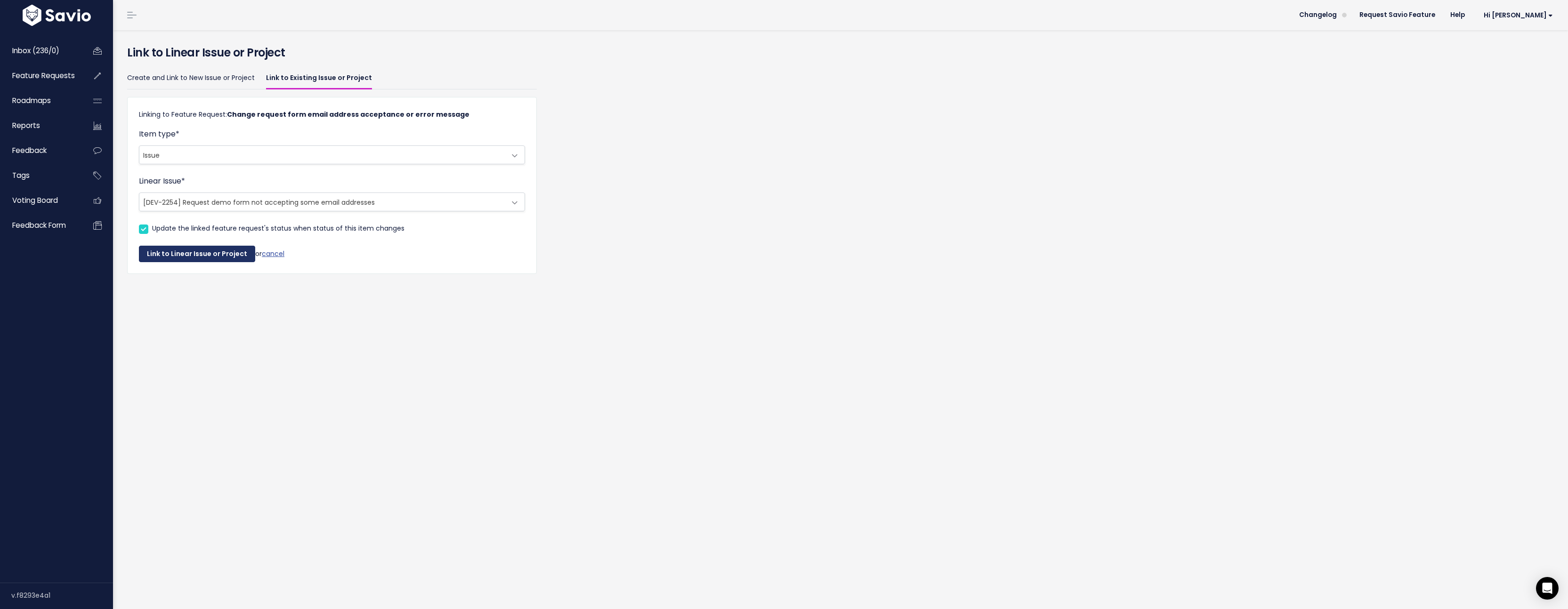
click at [219, 258] on button "Link to Linear Issue or Project" at bounding box center [197, 254] width 117 height 17
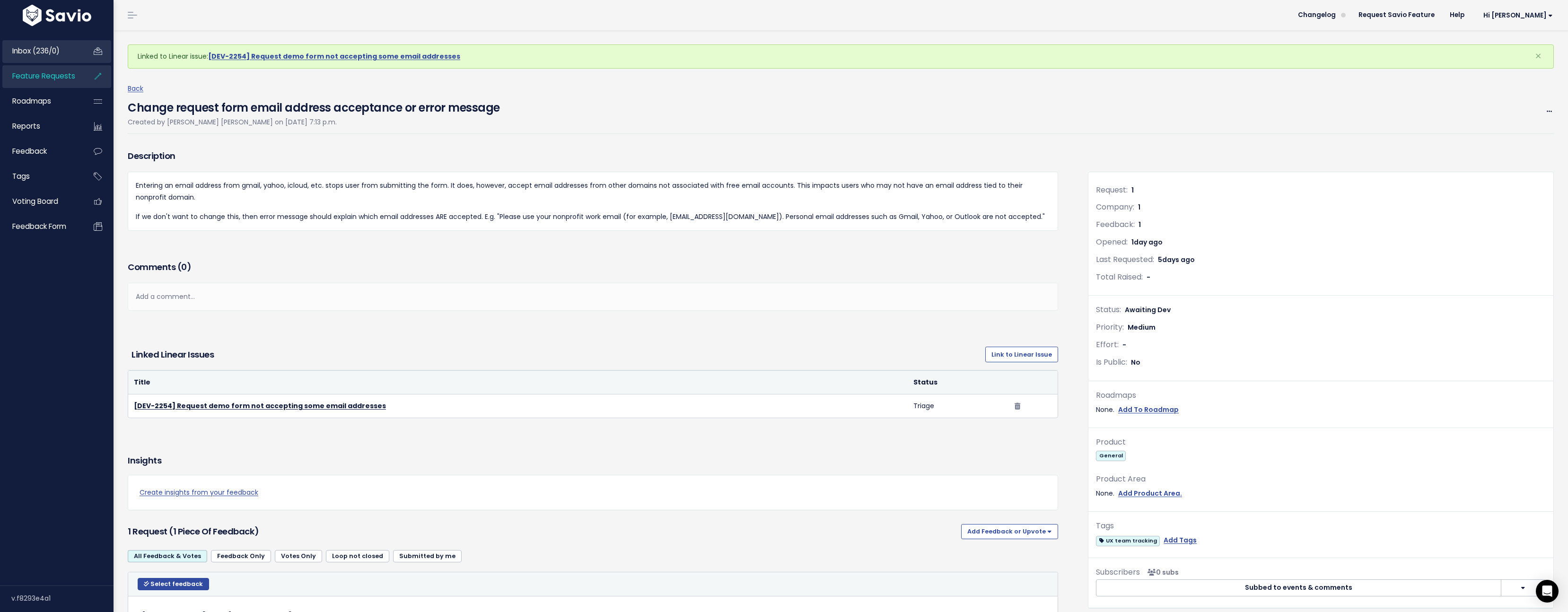
click at [62, 56] on link "Inbox (236/0)" at bounding box center [41, 50] width 76 height 22
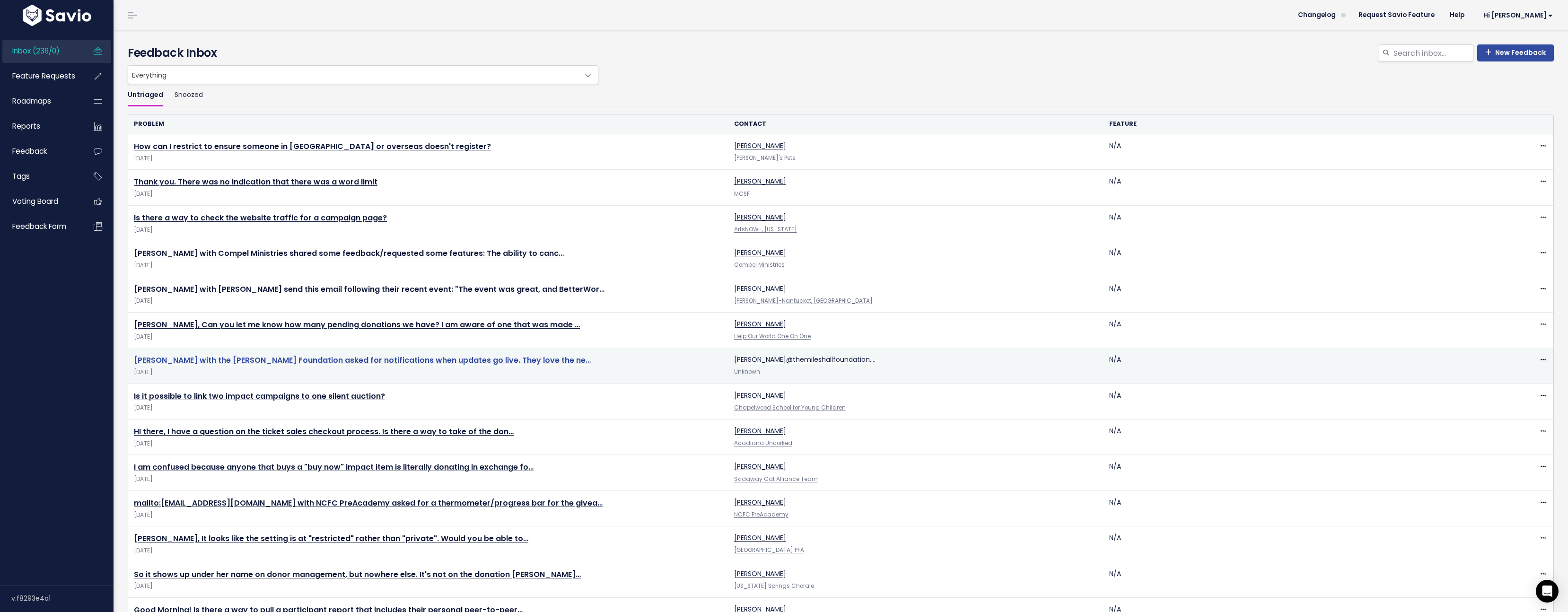
click at [263, 360] on link "Patty with the Miles Hall Foundation asked for notifications when updates go li…" at bounding box center [362, 360] width 457 height 11
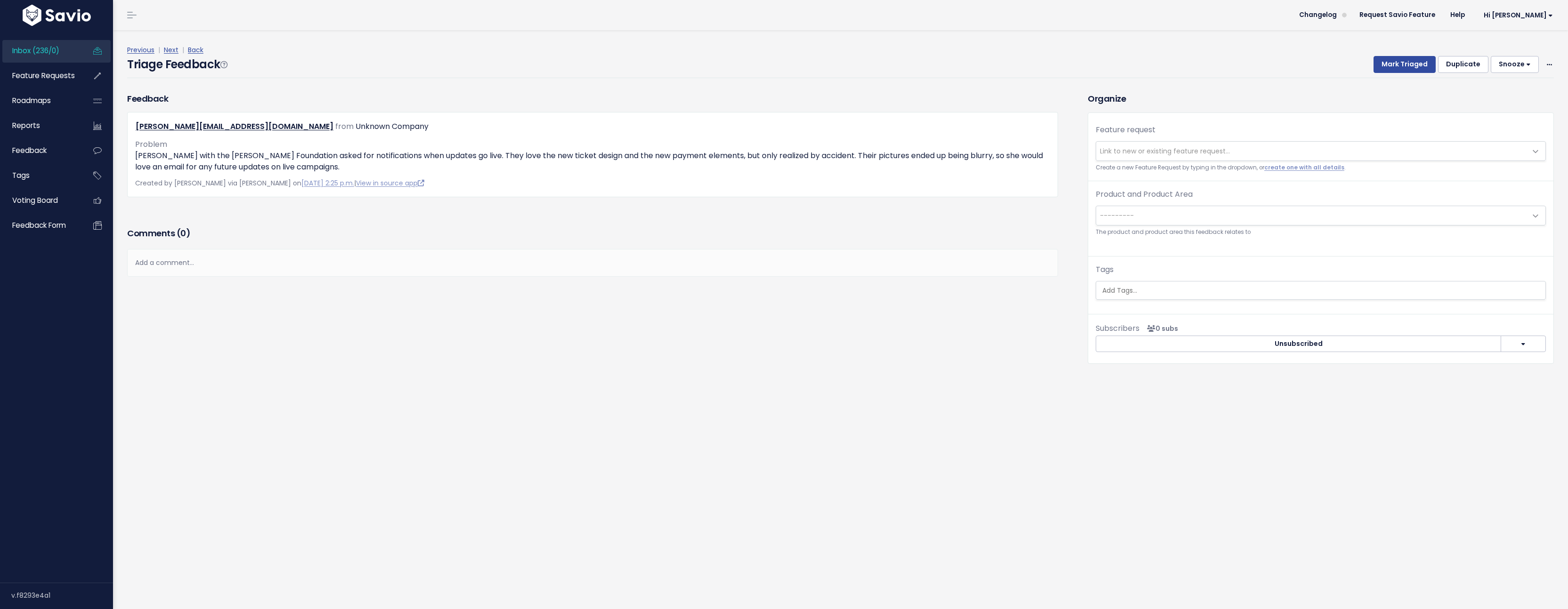
click at [173, 55] on div "Previous | Next | Back" at bounding box center [840, 50] width 1427 height 12
click at [173, 50] on link "Next" at bounding box center [171, 49] width 14 height 9
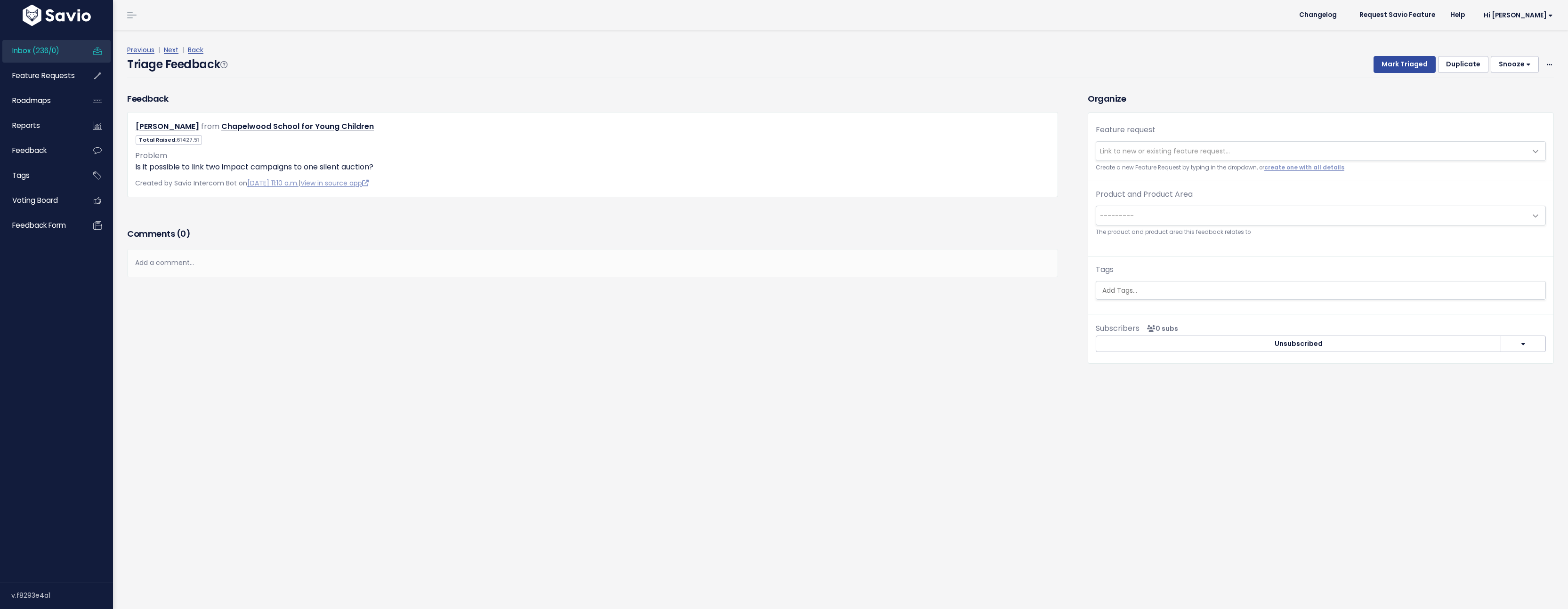
click at [173, 50] on link "Next" at bounding box center [171, 49] width 14 height 9
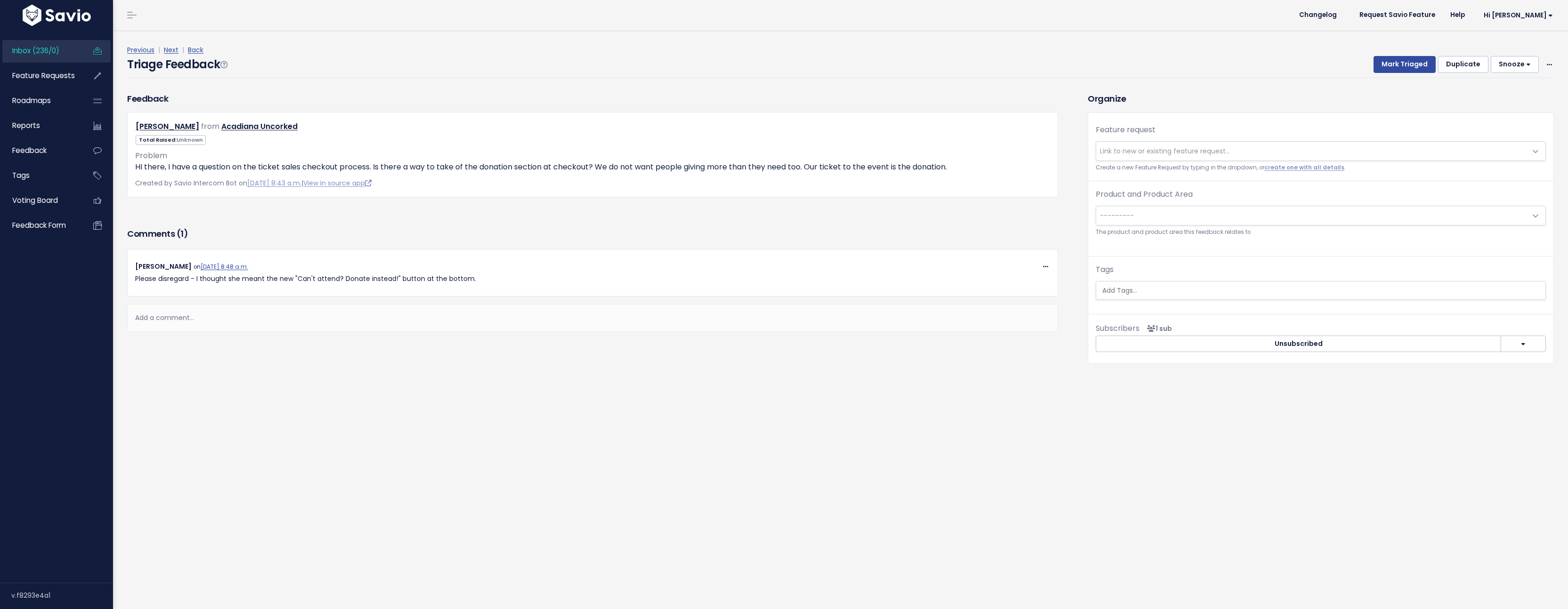
click at [173, 50] on link "Next" at bounding box center [171, 49] width 14 height 9
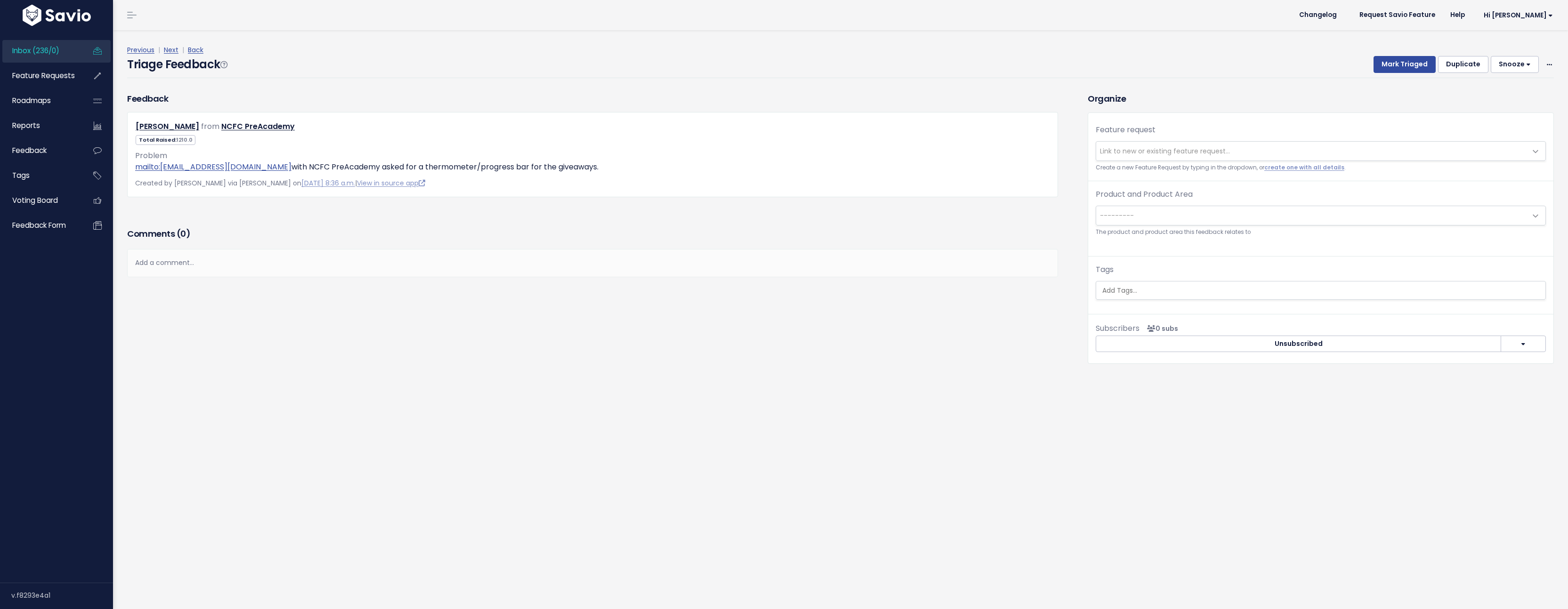
click at [173, 50] on link "Next" at bounding box center [171, 49] width 14 height 9
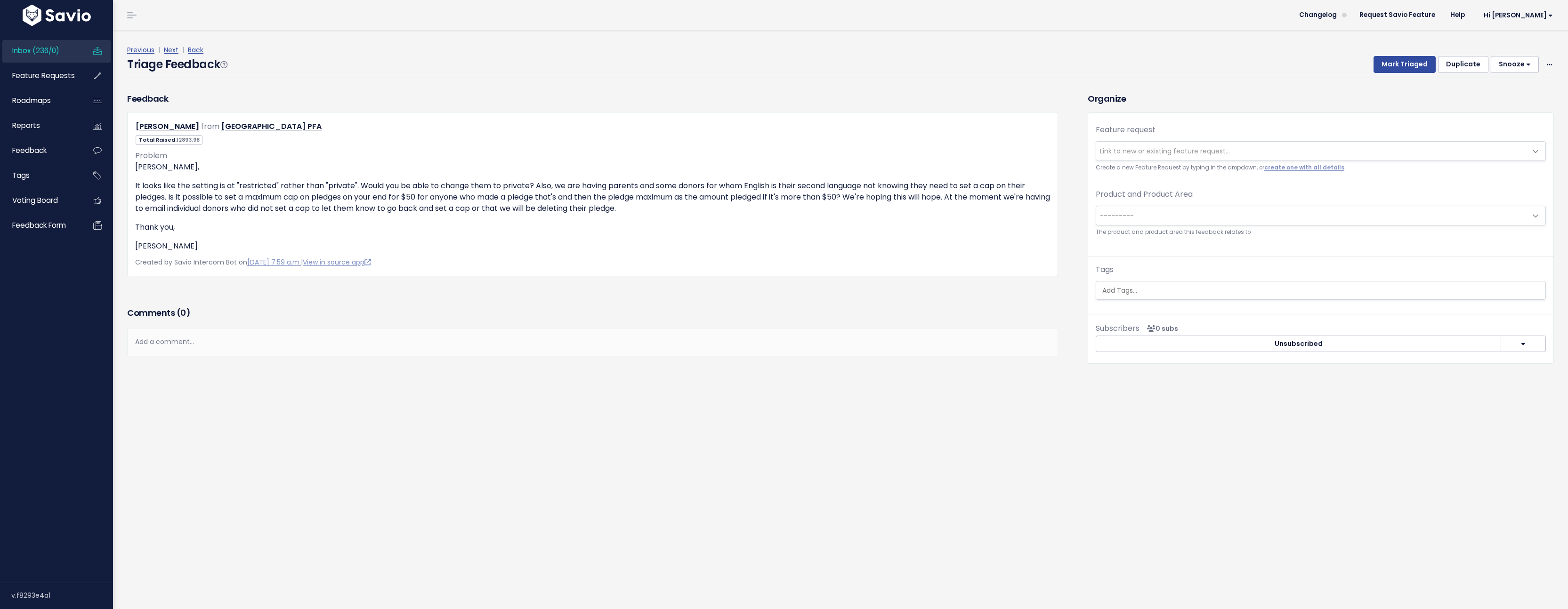
click at [173, 50] on link "Next" at bounding box center [171, 49] width 14 height 9
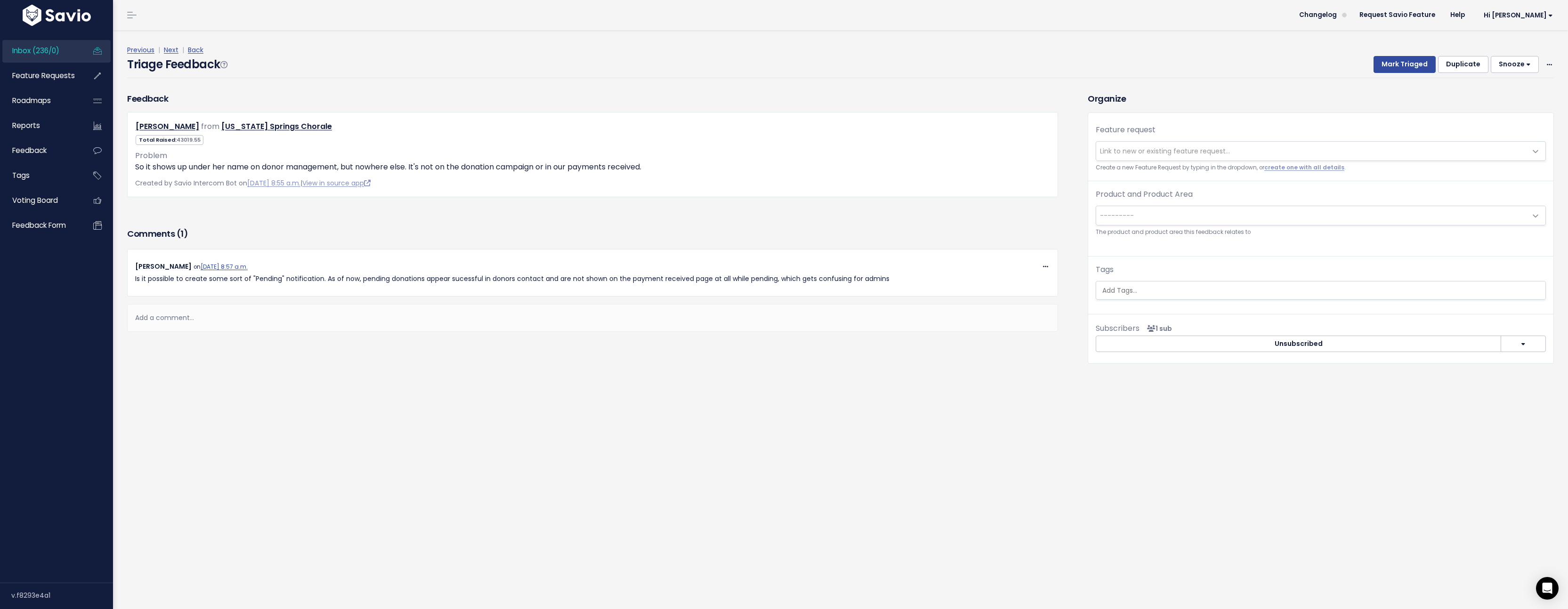
click at [173, 50] on link "Next" at bounding box center [171, 49] width 14 height 9
click at [170, 50] on link "Next" at bounding box center [171, 49] width 14 height 9
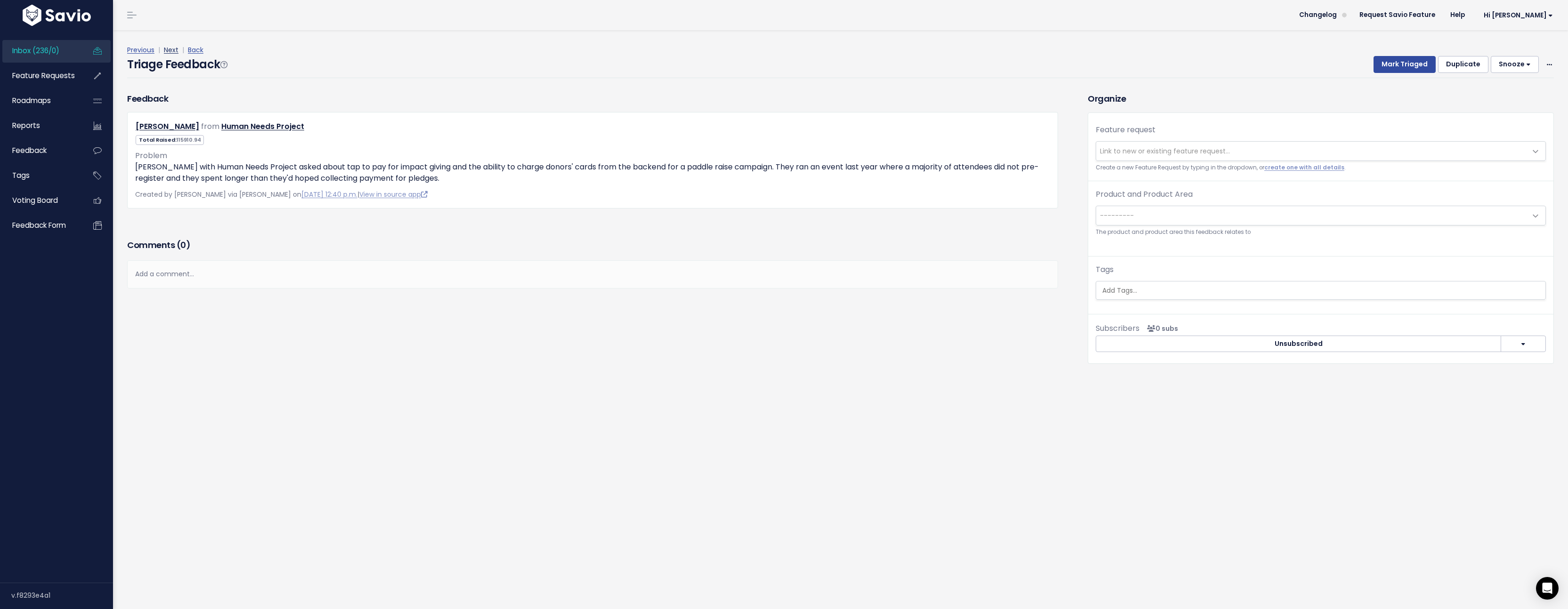
click at [169, 50] on link "Next" at bounding box center [171, 49] width 14 height 9
click at [175, 53] on link "Next" at bounding box center [171, 49] width 14 height 9
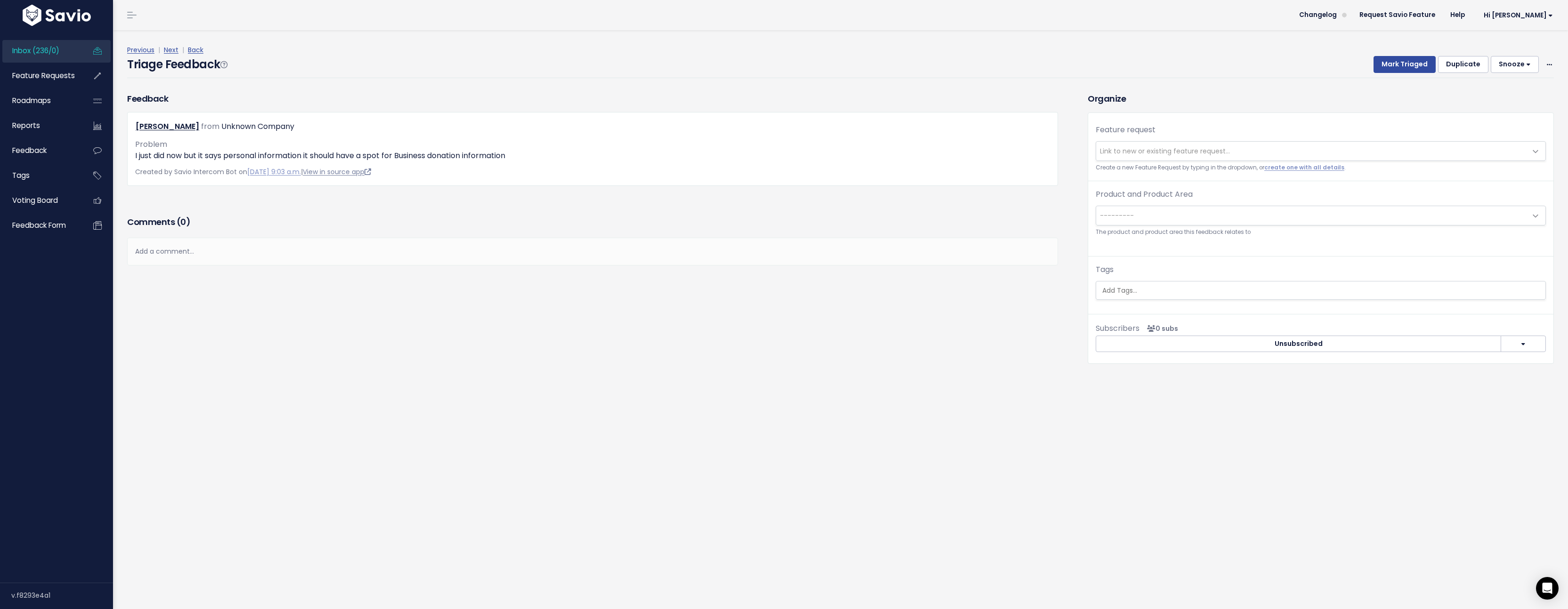
click at [371, 173] on link "View in source app" at bounding box center [337, 172] width 68 height 9
click at [175, 51] on link "Next" at bounding box center [171, 49] width 14 height 9
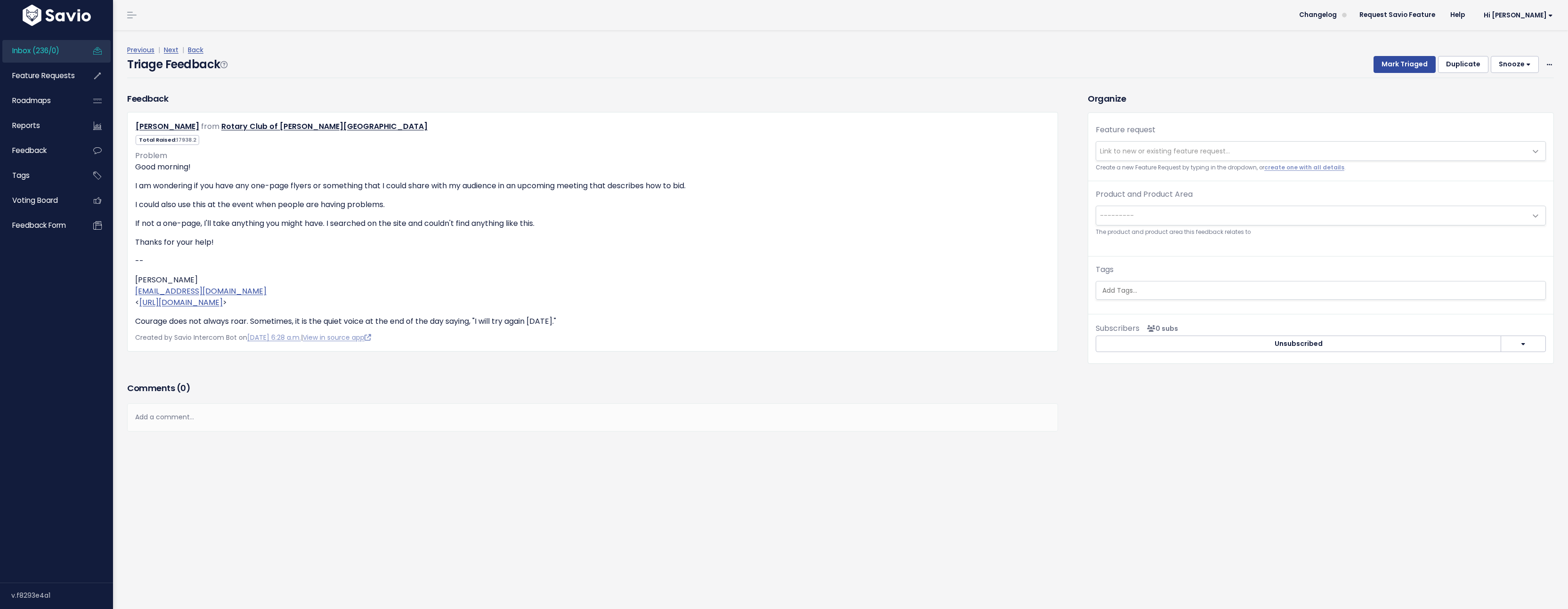
click at [175, 51] on link "Next" at bounding box center [171, 49] width 14 height 9
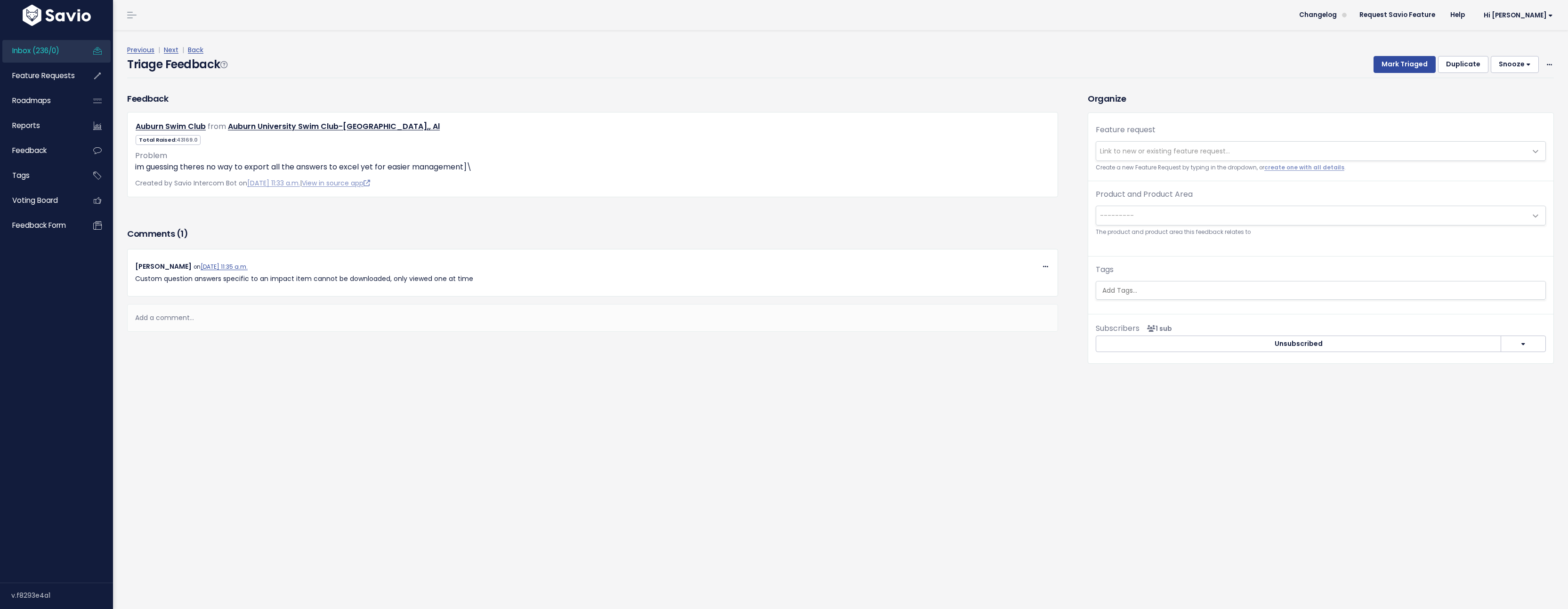
click at [175, 51] on link "Next" at bounding box center [171, 49] width 14 height 9
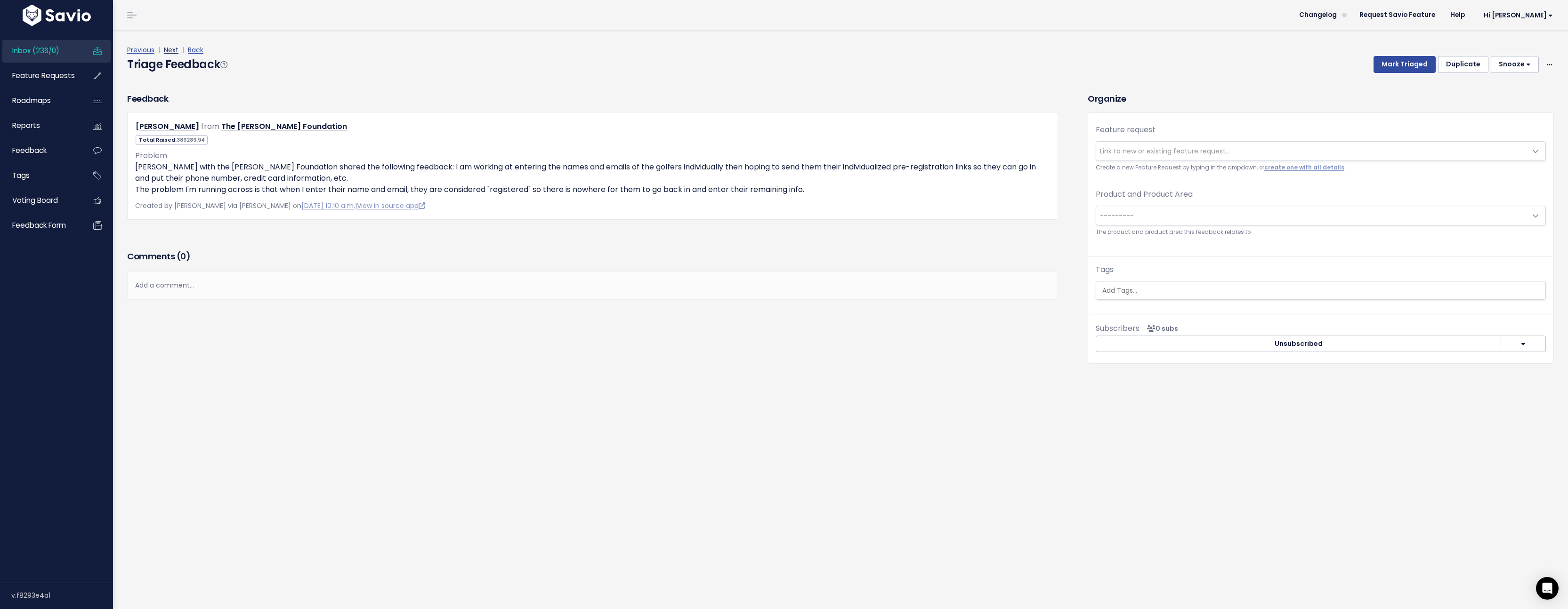
click at [175, 49] on link "Next" at bounding box center [171, 49] width 14 height 9
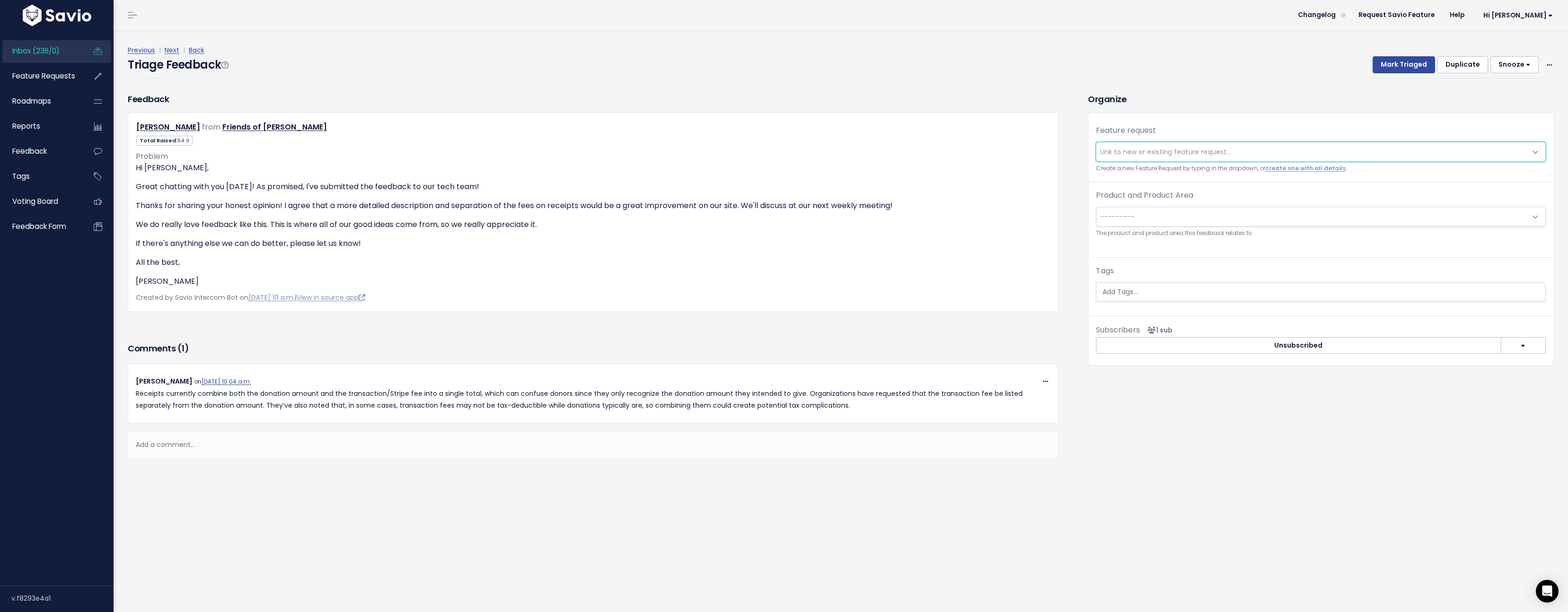
scroll to position [197, 0]
click at [850, 406] on img at bounding box center [850, 406] width 0 height 0
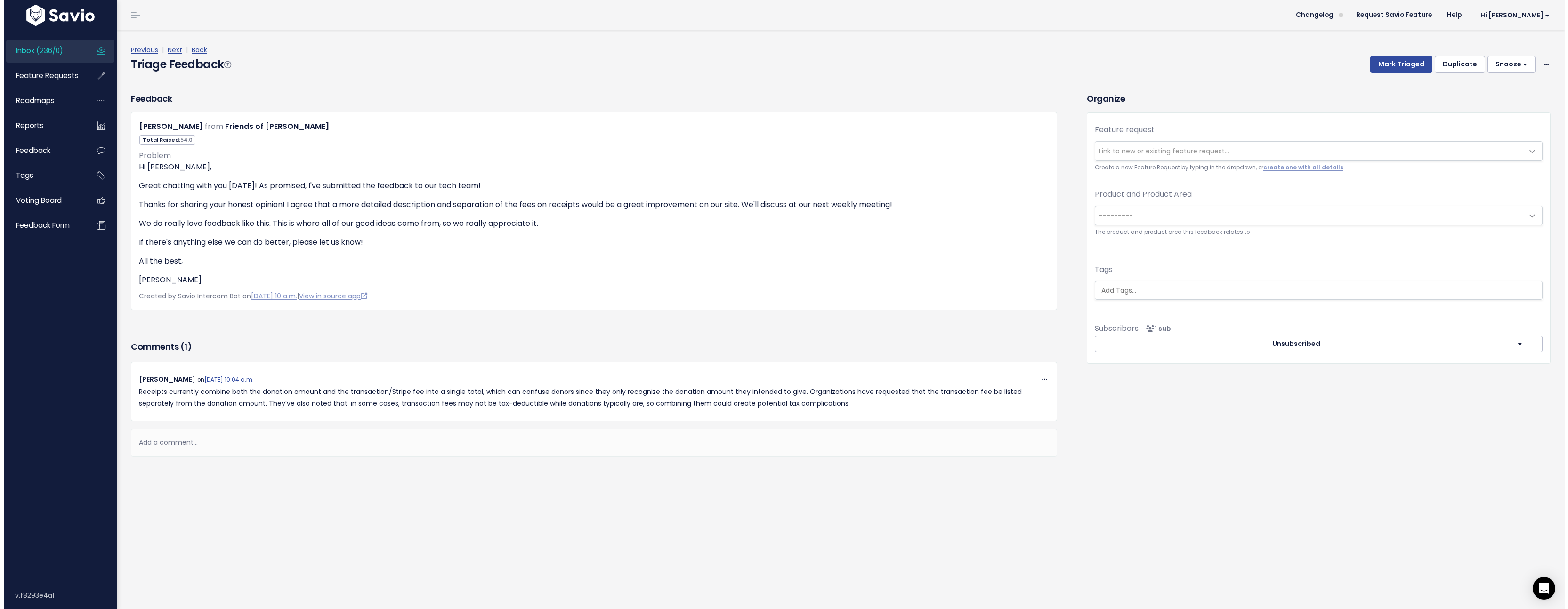
scroll to position [0, 0]
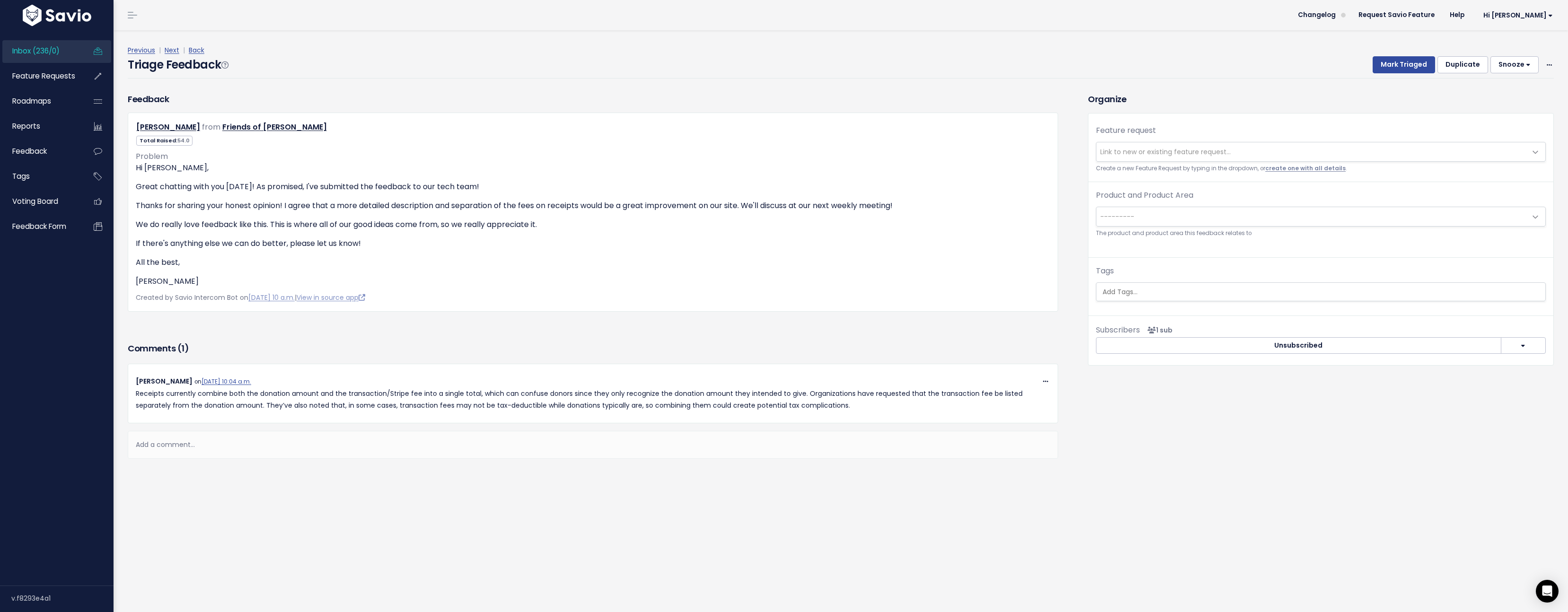
click at [1272, 168] on link "create one with all details" at bounding box center [1305, 169] width 80 height 8
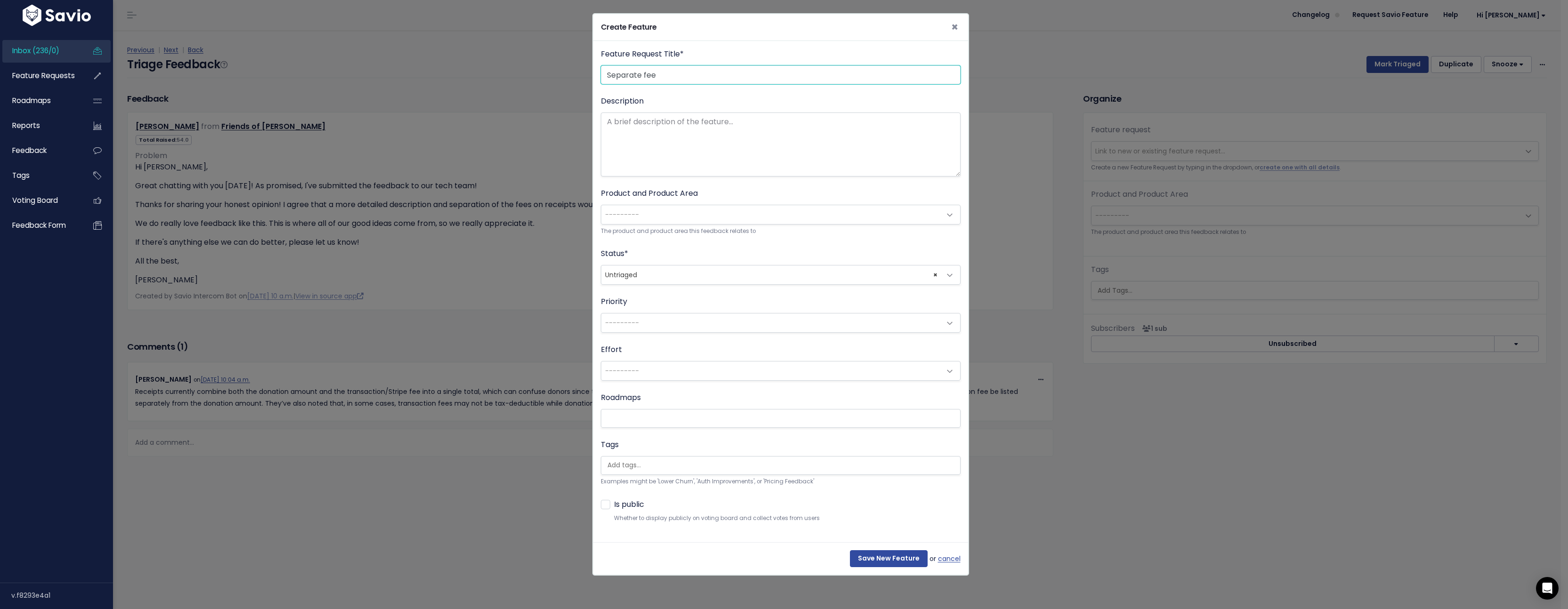
click at [632, 70] on input "Separate fee" at bounding box center [781, 75] width 360 height 19
click at [632, 71] on input "Separate fee" at bounding box center [781, 75] width 360 height 19
paste input "donation from transaction fee on receipt"
type input "Separate donation from transaction fee on receipt"
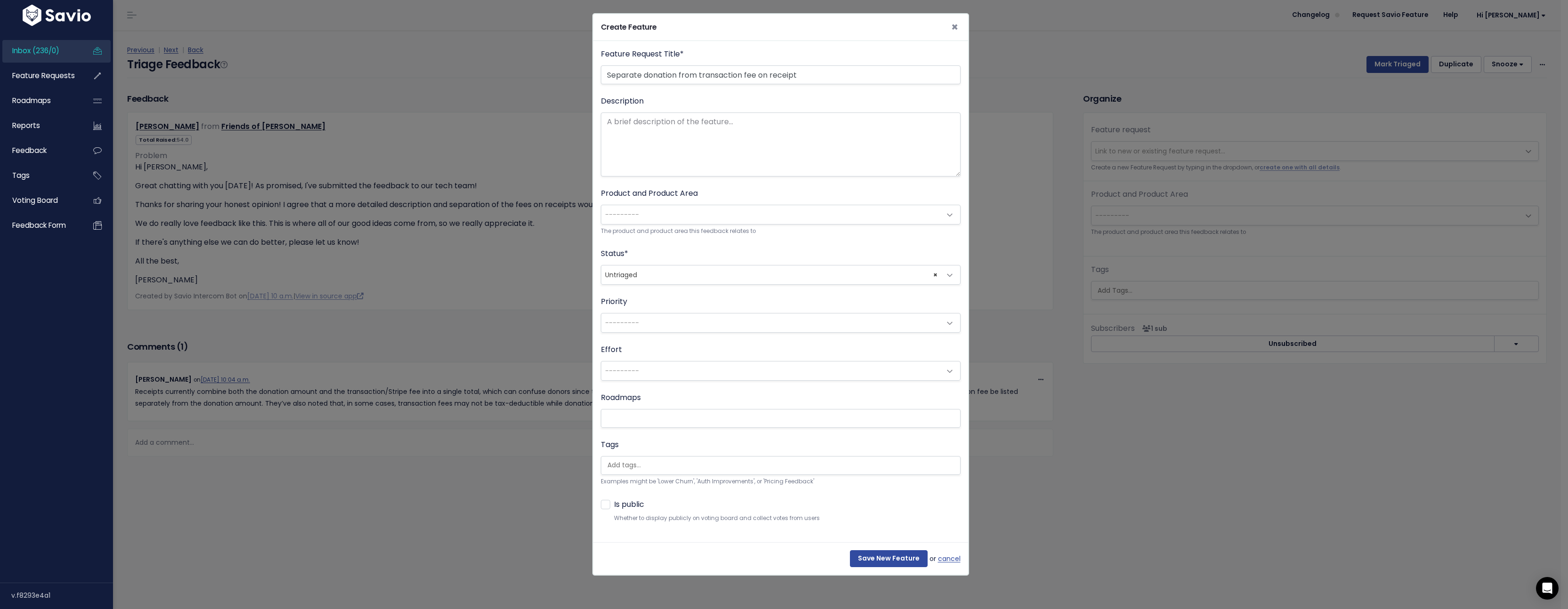
click at [735, 179] on div "Feature Request Title * Separate donation from transaction fee on receipt Descr…" at bounding box center [781, 286] width 360 height 475
click at [721, 139] on textarea "Description" at bounding box center [781, 144] width 360 height 64
click at [706, 204] on div "Product and Product Area --------- General: No Product Area Live auction: No Pr…" at bounding box center [781, 212] width 360 height 48
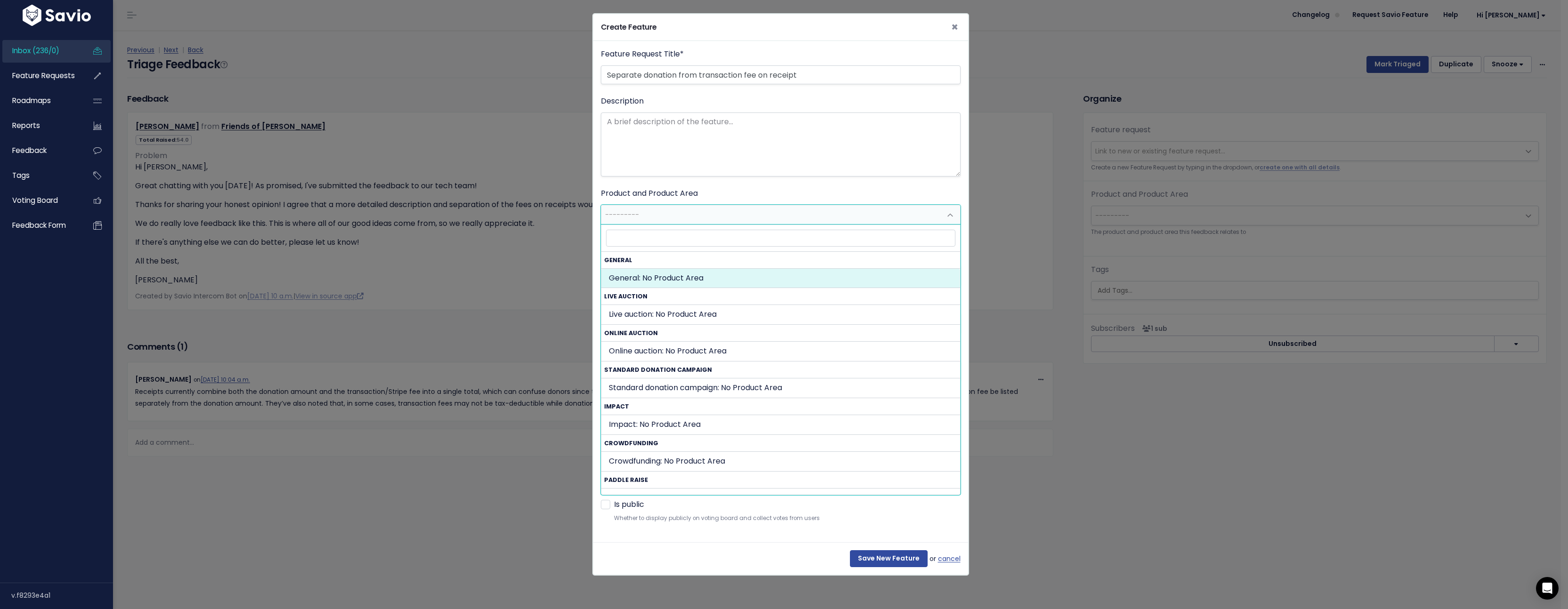
click at [710, 218] on span "---------" at bounding box center [772, 214] width 340 height 19
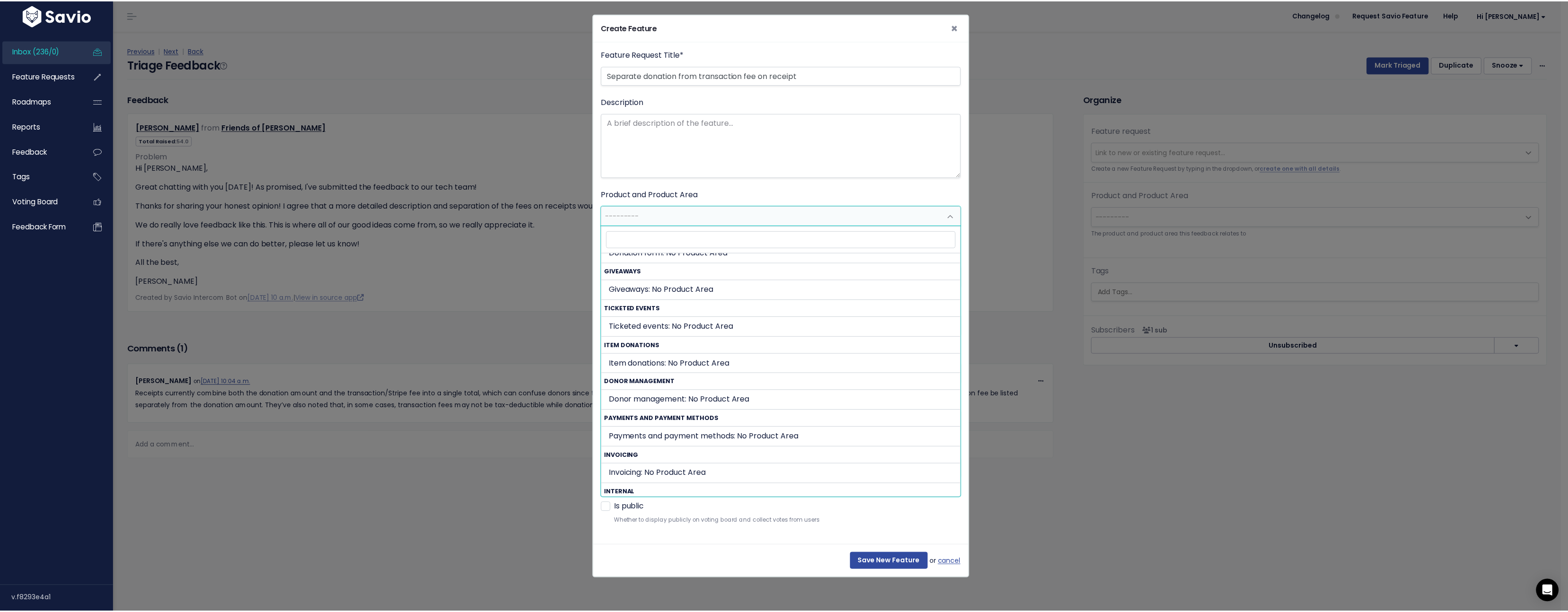
scroll to position [400, 0]
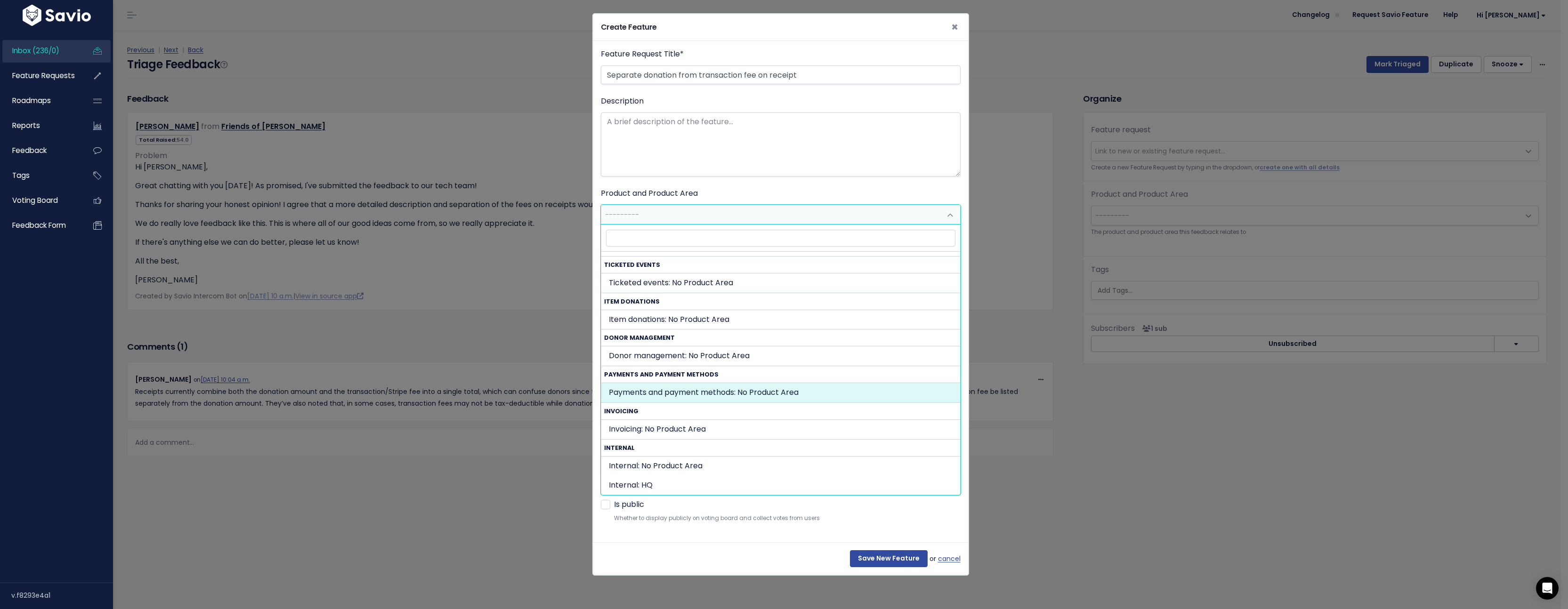
select select "PAYMENTS_AND_PAYOUTS:"
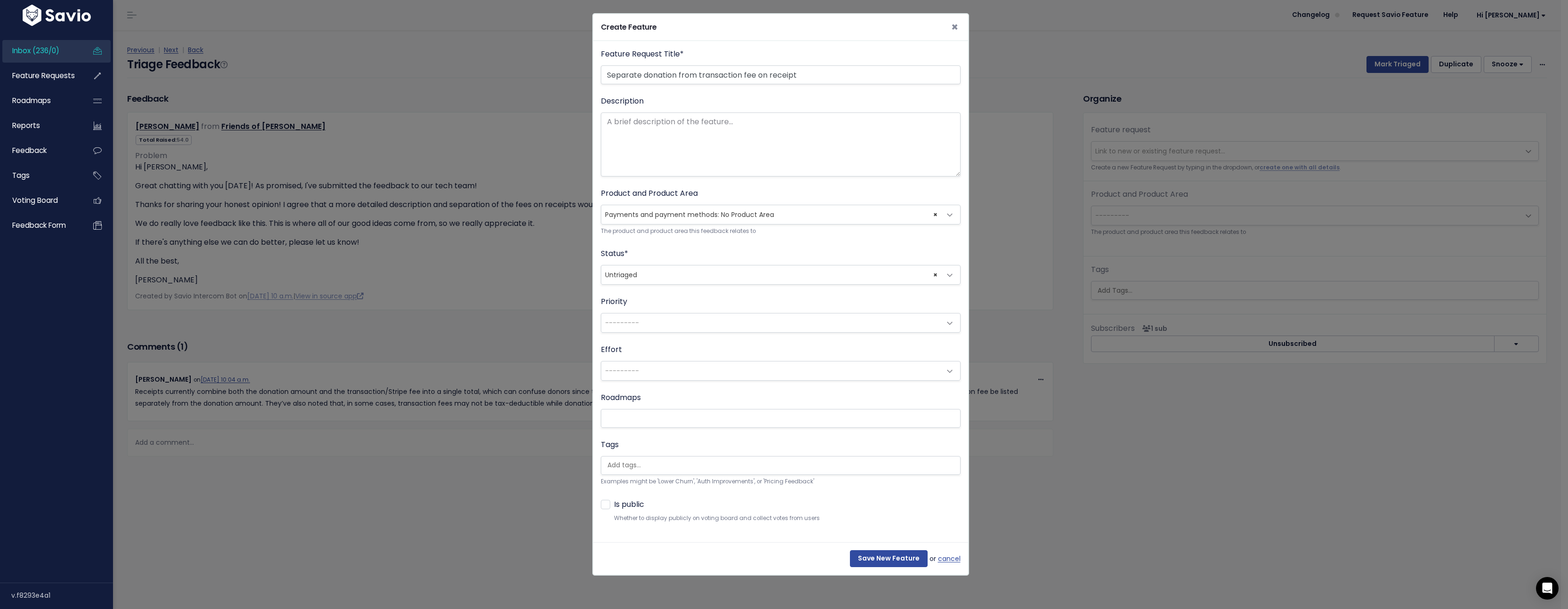
click at [680, 268] on span "× Untriaged" at bounding box center [772, 275] width 340 height 19
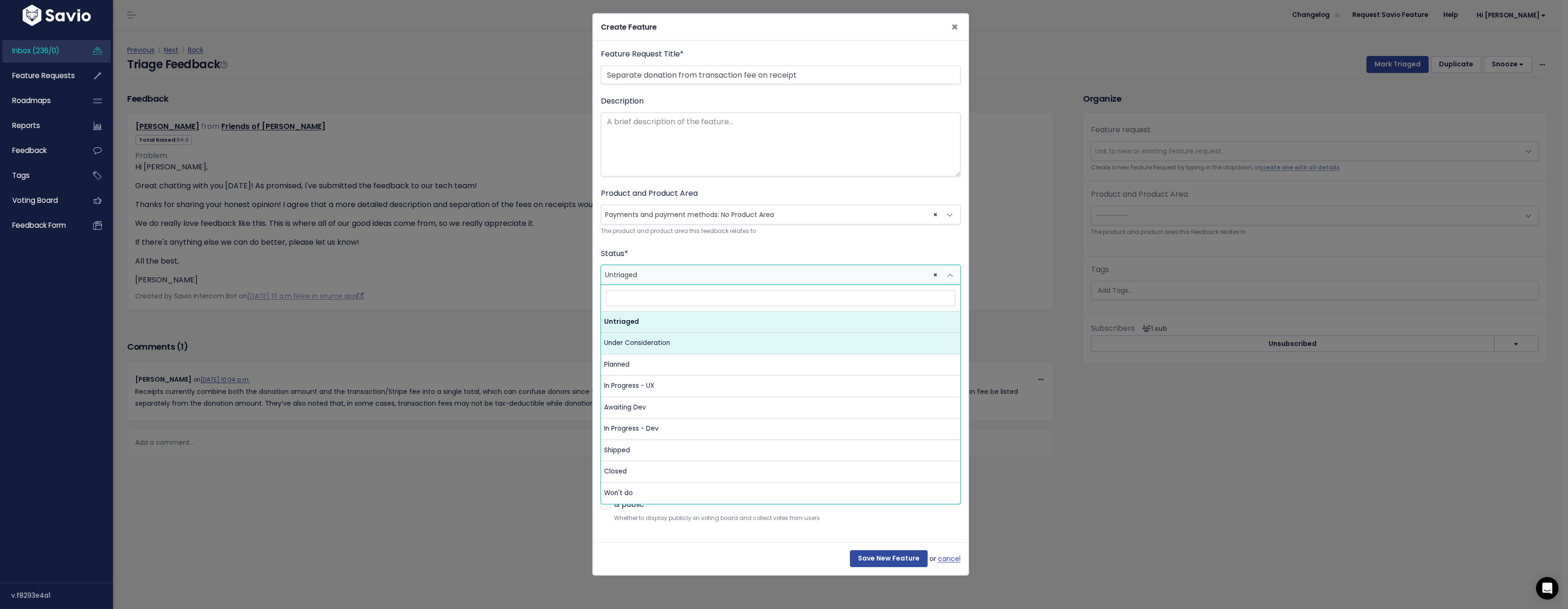
select select "UNDER_CONSIDERATION"
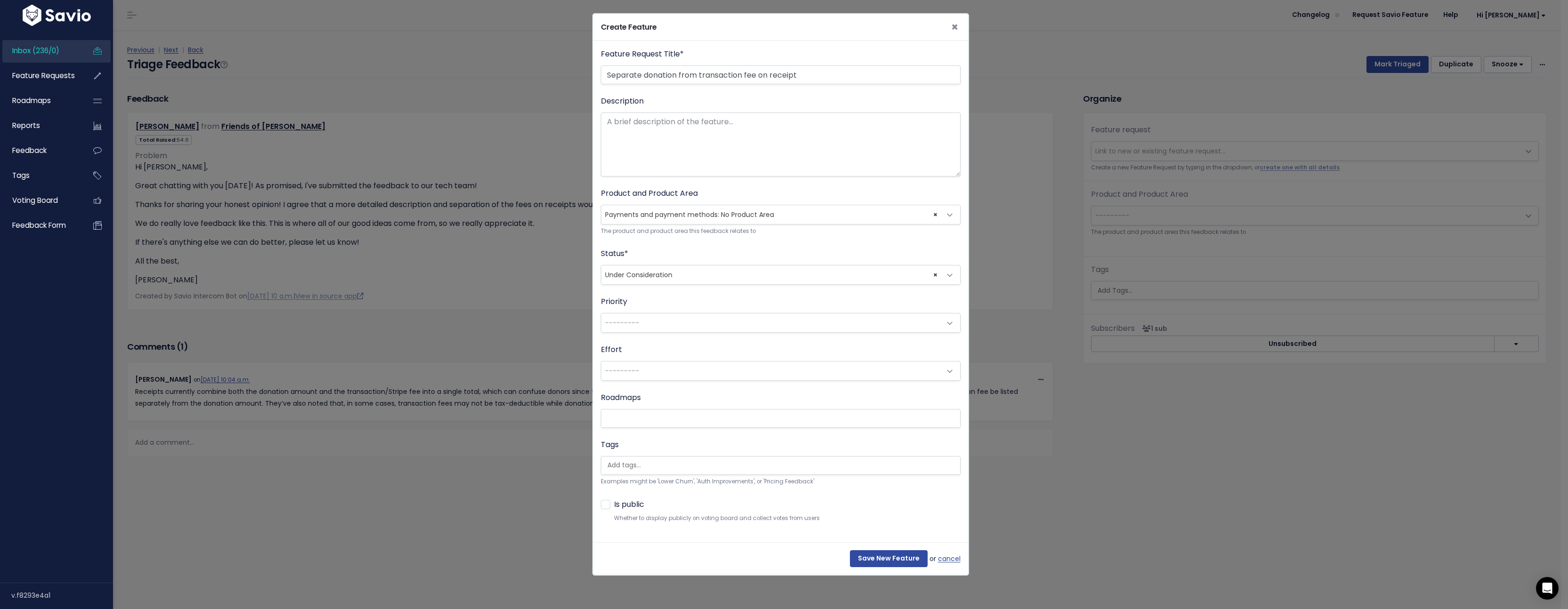
click at [707, 325] on span "---------" at bounding box center [772, 323] width 340 height 19
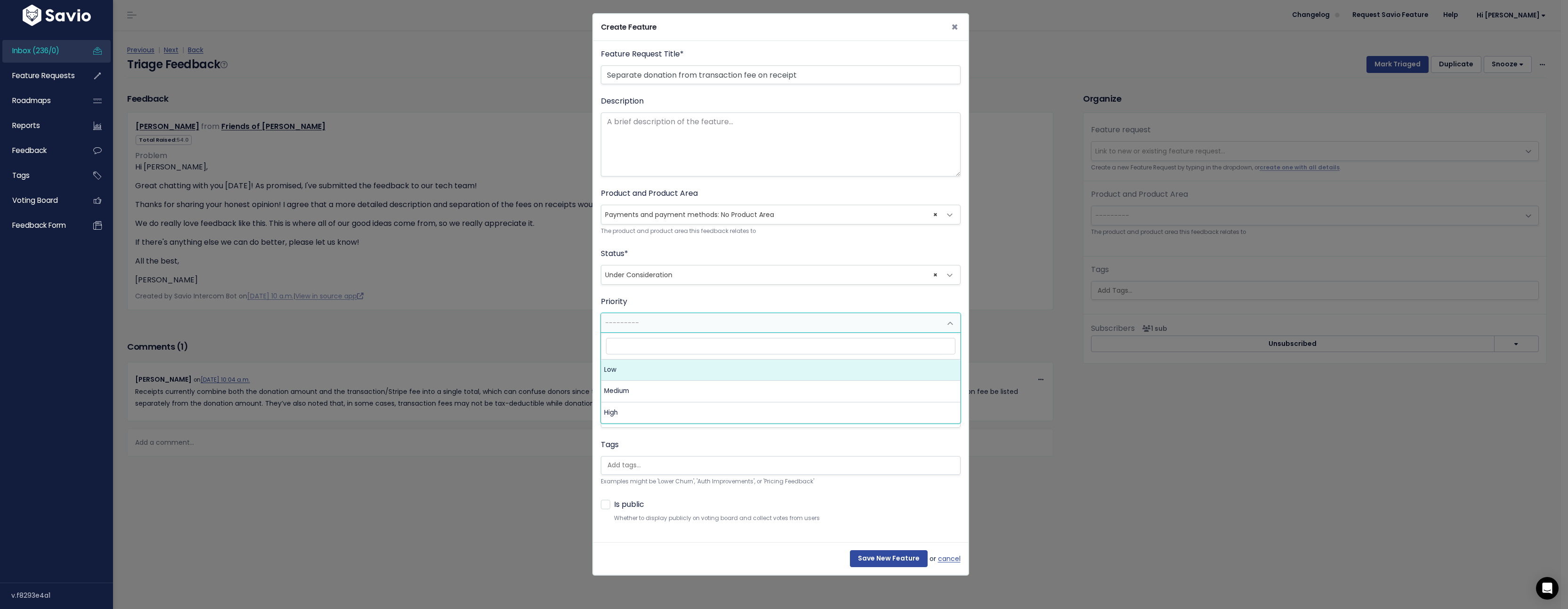
click at [707, 325] on span "---------" at bounding box center [772, 323] width 340 height 19
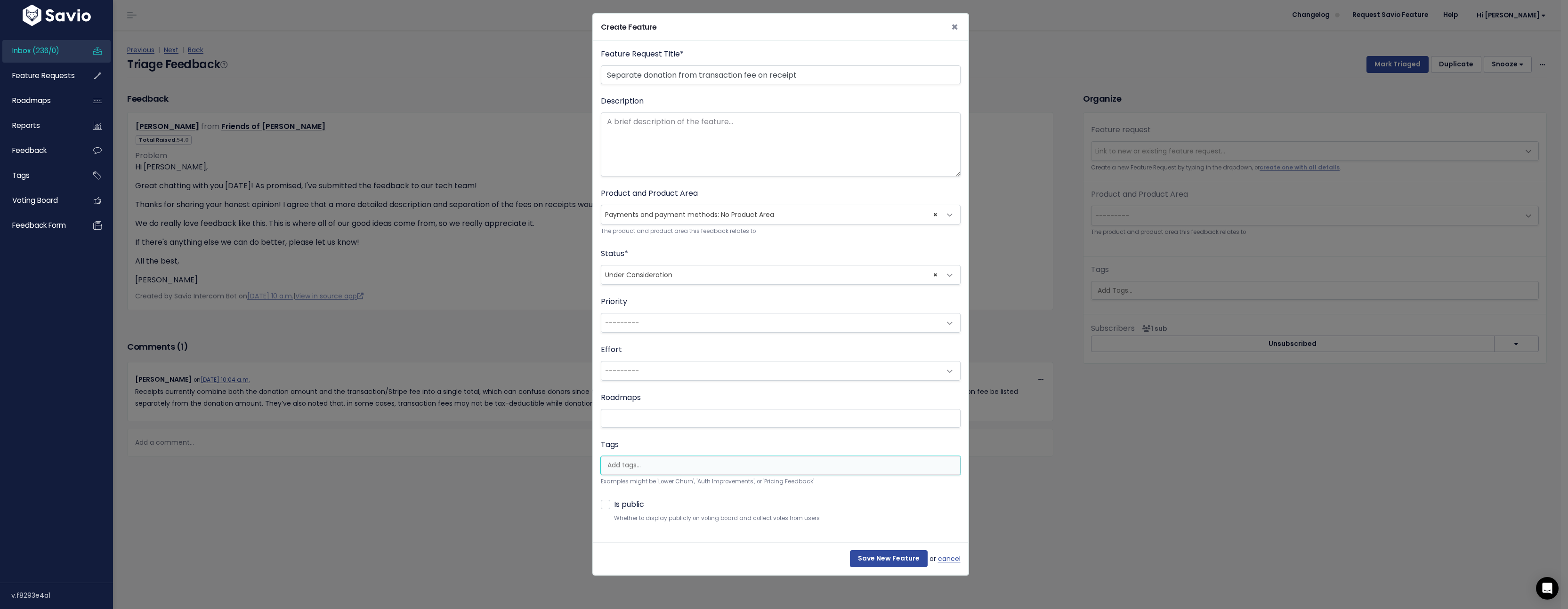
click at [663, 467] on input "search" at bounding box center [783, 465] width 359 height 10
select select "13789"
click at [893, 560] on input "Save New Feature" at bounding box center [888, 560] width 77 height 17
select select "64059"
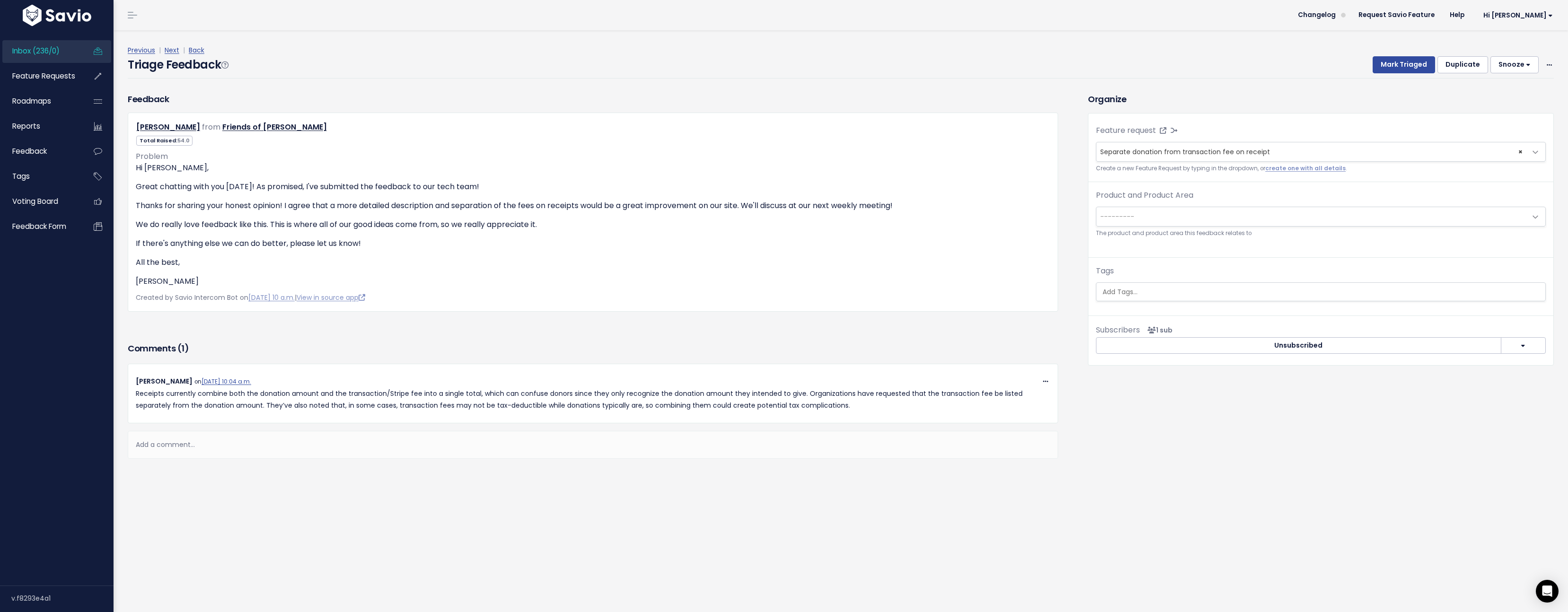
click at [1252, 219] on span "---------" at bounding box center [1310, 216] width 430 height 19
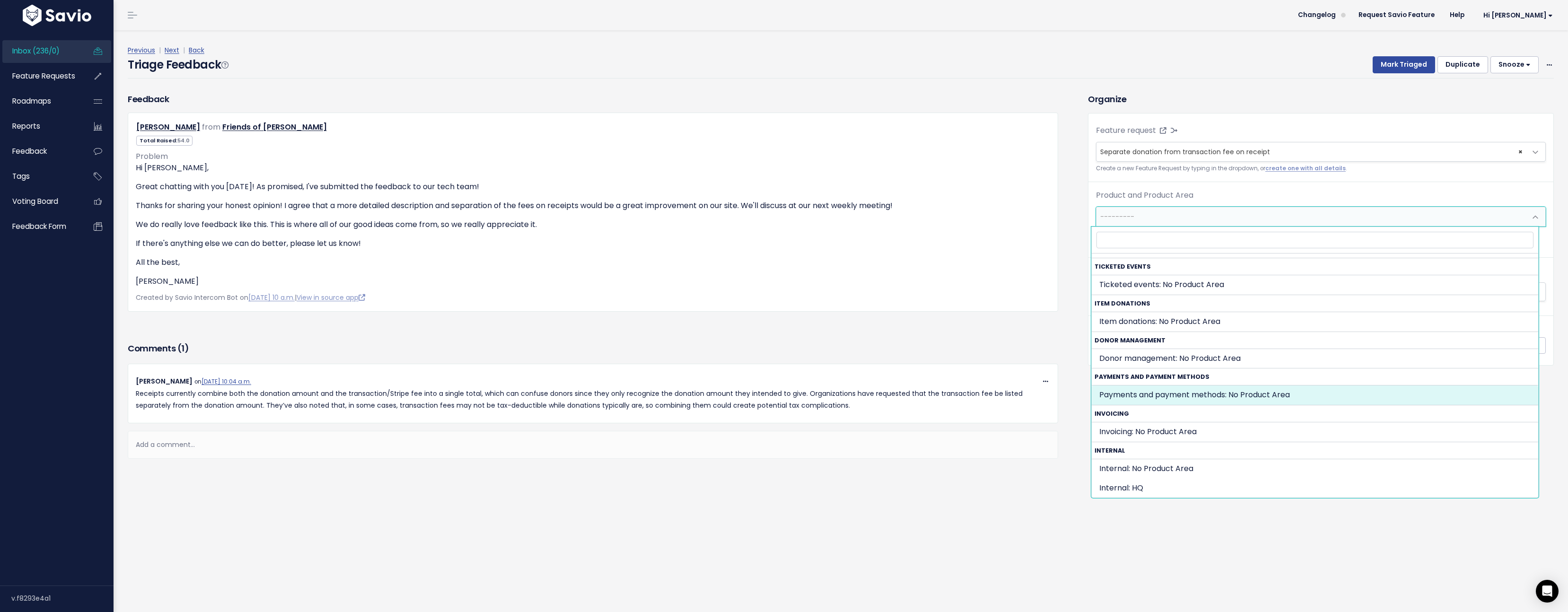
select select "PAYMENTS_AND_PAYOUTS:"
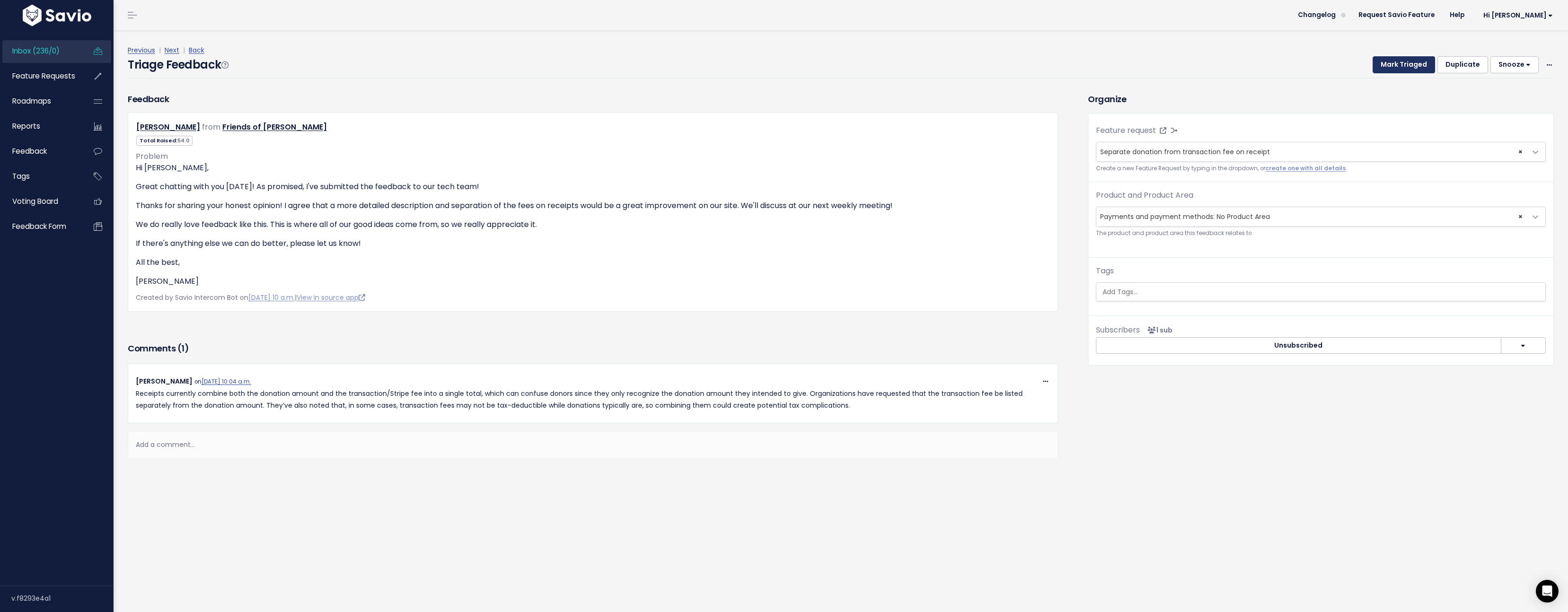
click at [1395, 69] on button "Mark Triaged" at bounding box center [1403, 65] width 62 height 17
